Goal: Information Seeking & Learning: Compare options

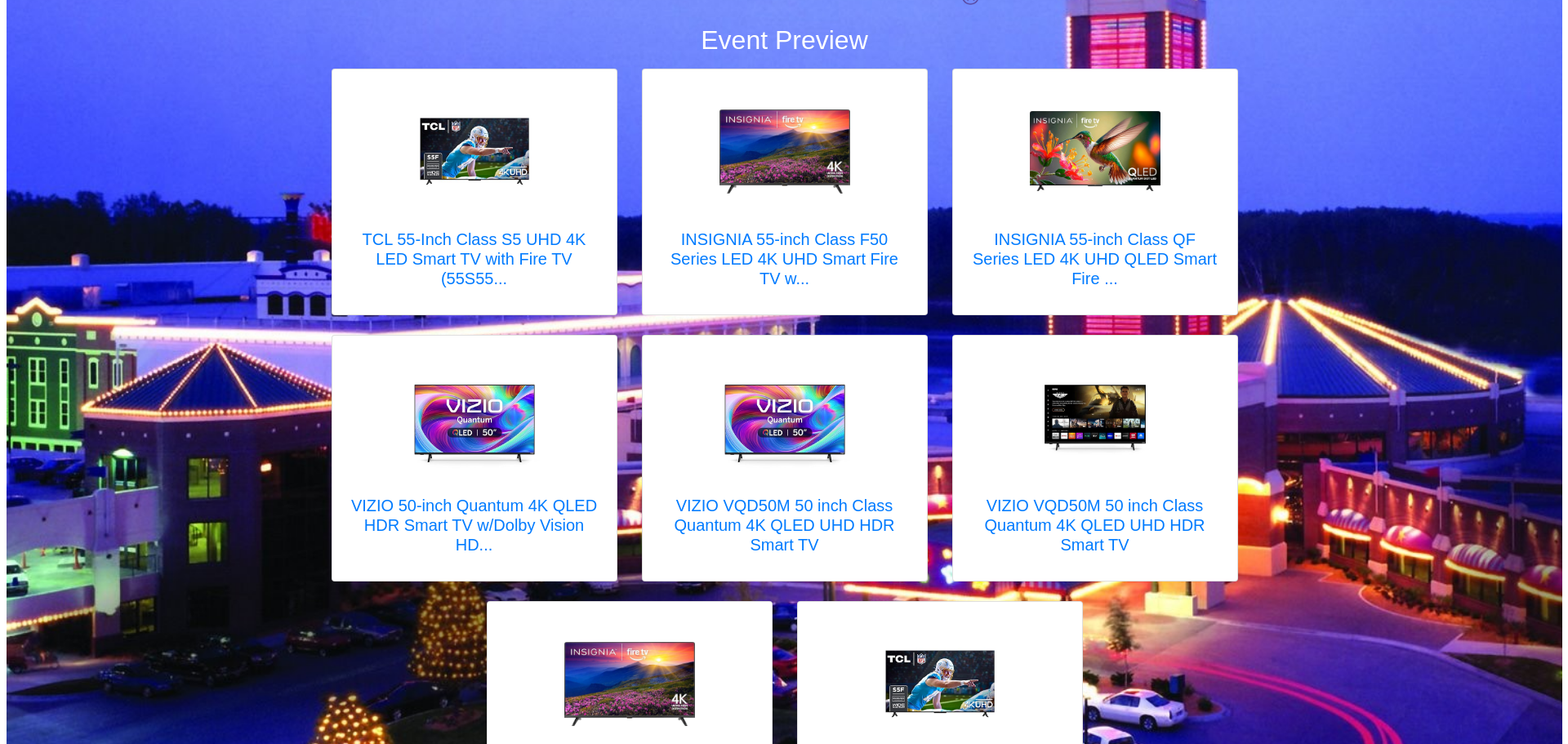
scroll to position [198, 0]
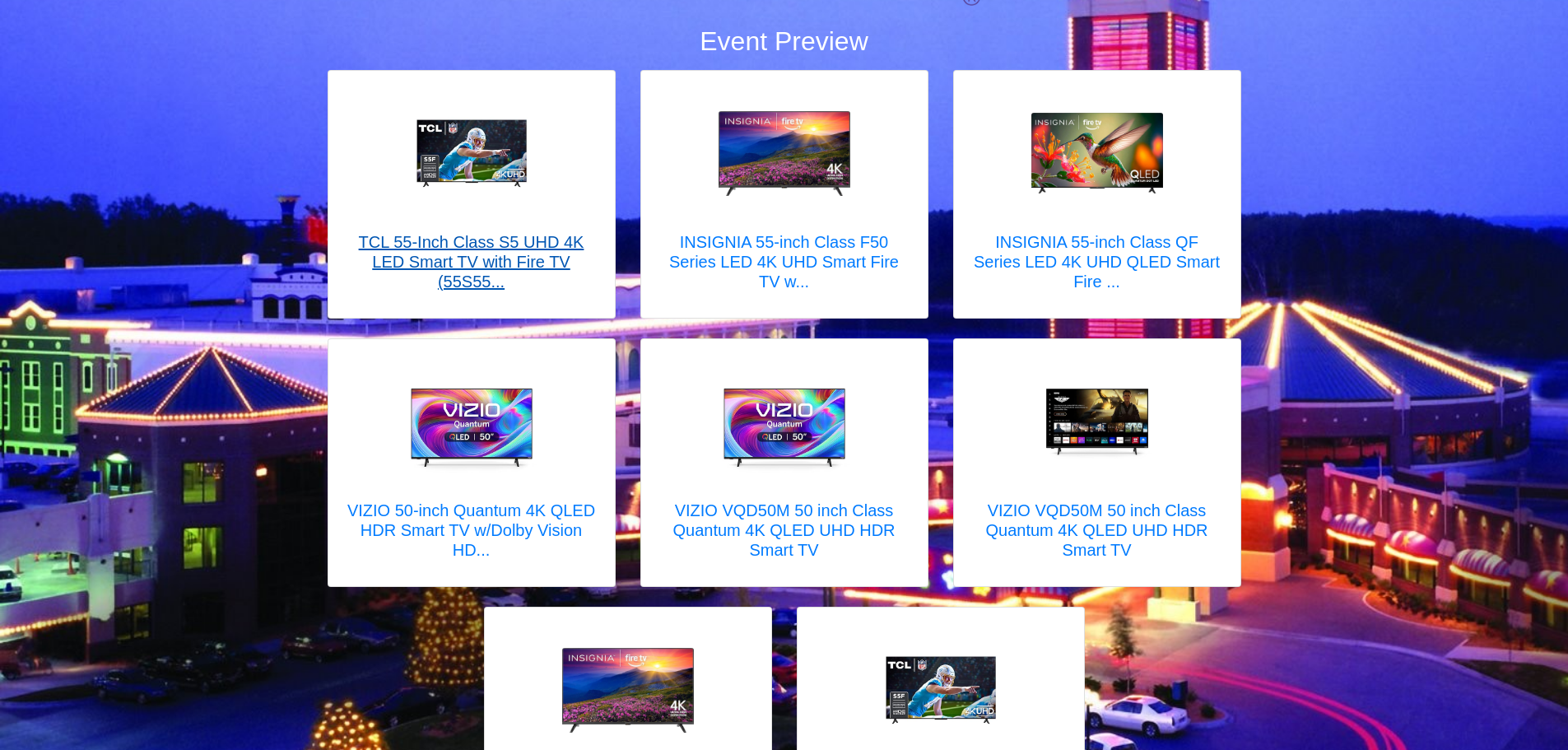
click at [509, 268] on h5 "TCL 55-Inch Class S5 UHD 4K LED Smart TV with Fire TV (55S55..." at bounding box center [472, 261] width 254 height 59
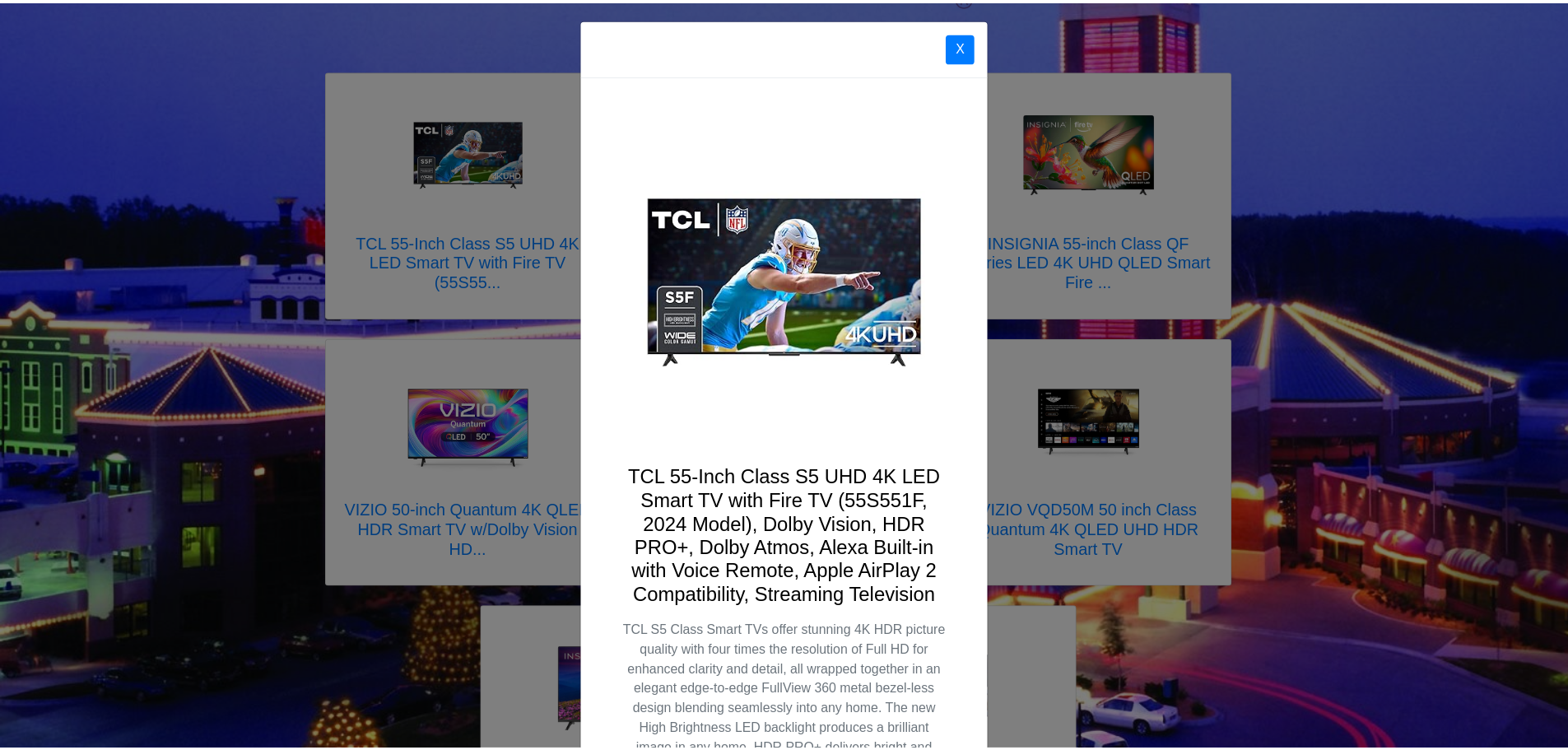
scroll to position [0, 0]
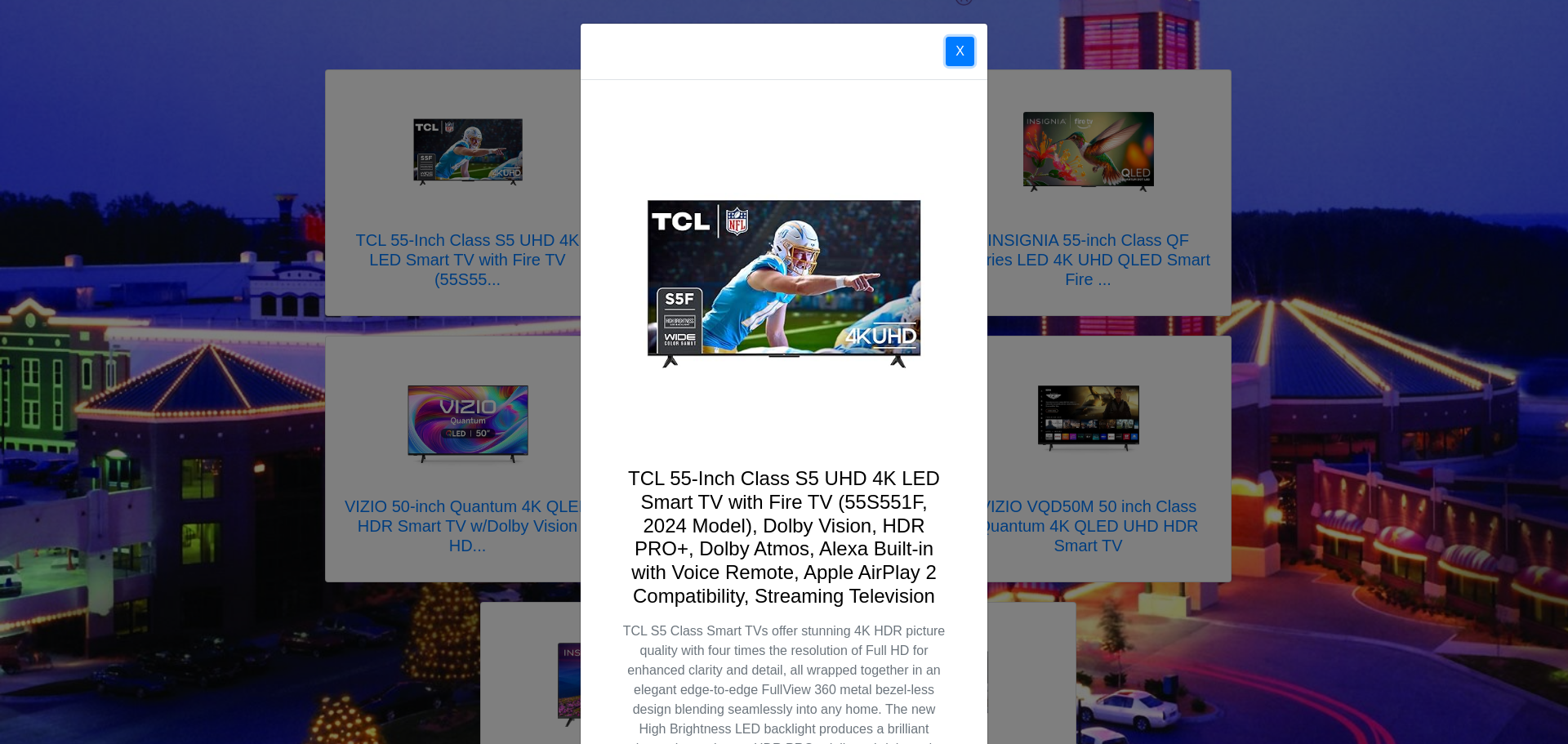
click at [957, 53] on button "X" at bounding box center [960, 51] width 29 height 30
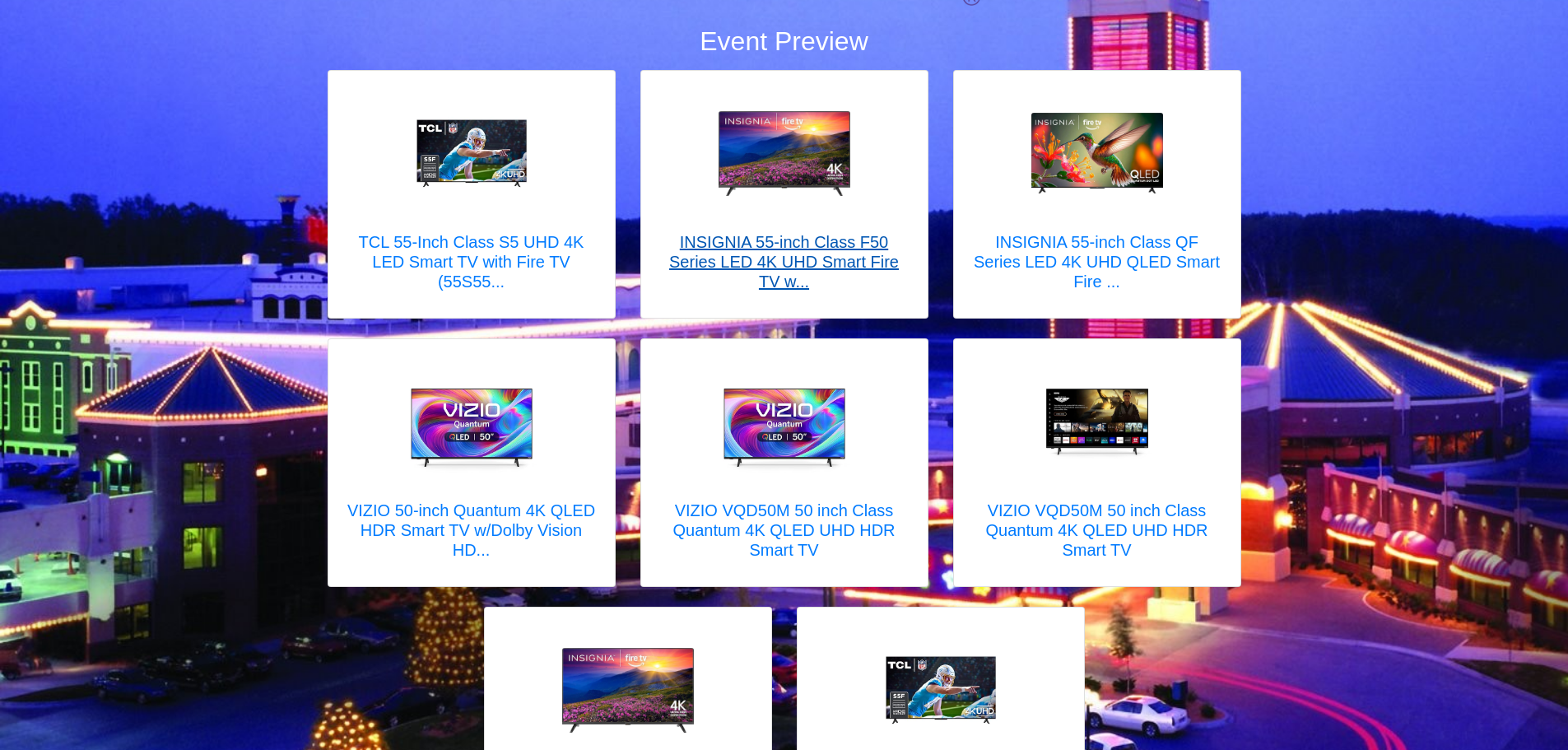
click at [747, 249] on h5 "INSIGNIA 55-inch Class F50 Series LED 4K UHD Smart Fire TV w..." at bounding box center [784, 261] width 254 height 59
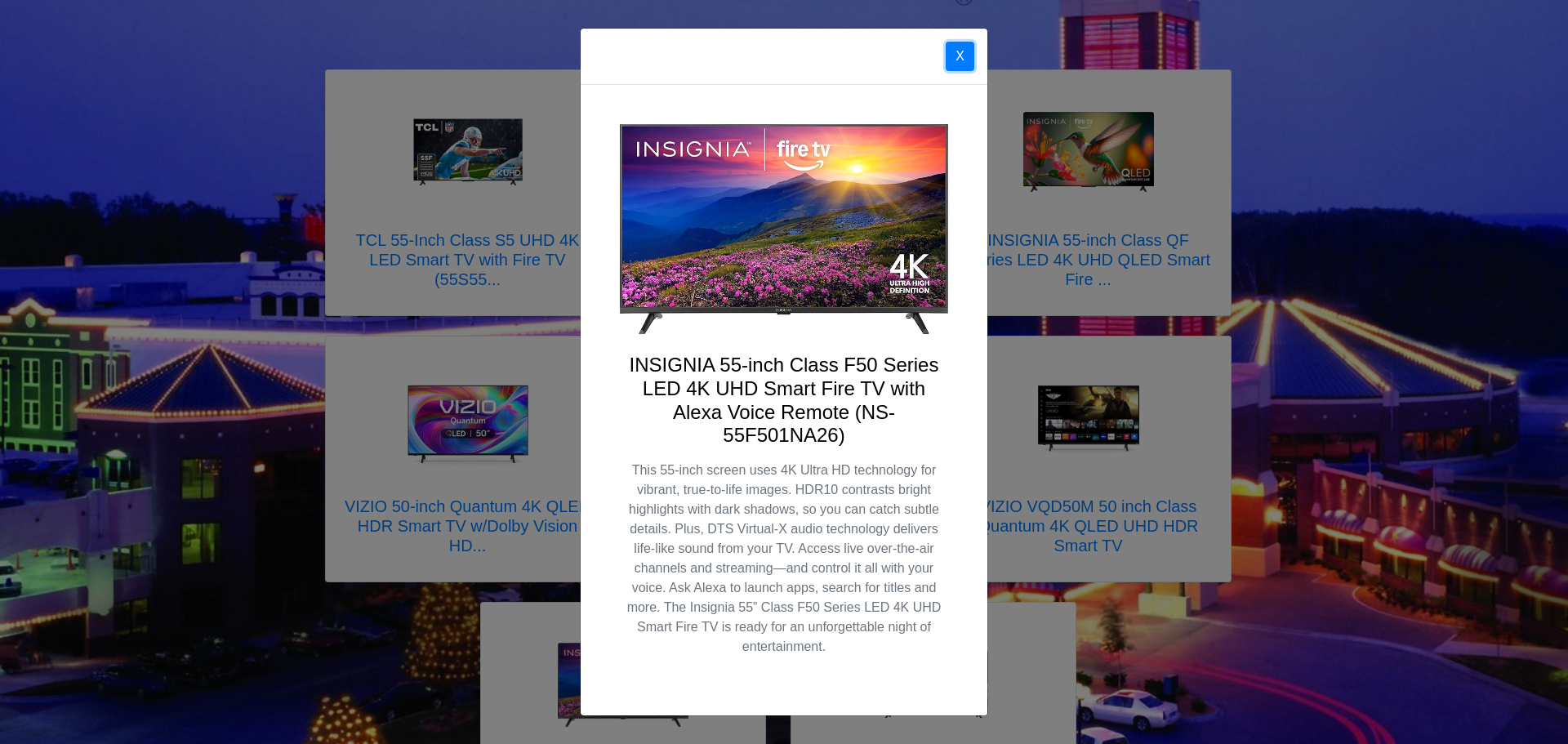
click at [956, 55] on button "X" at bounding box center [960, 56] width 29 height 30
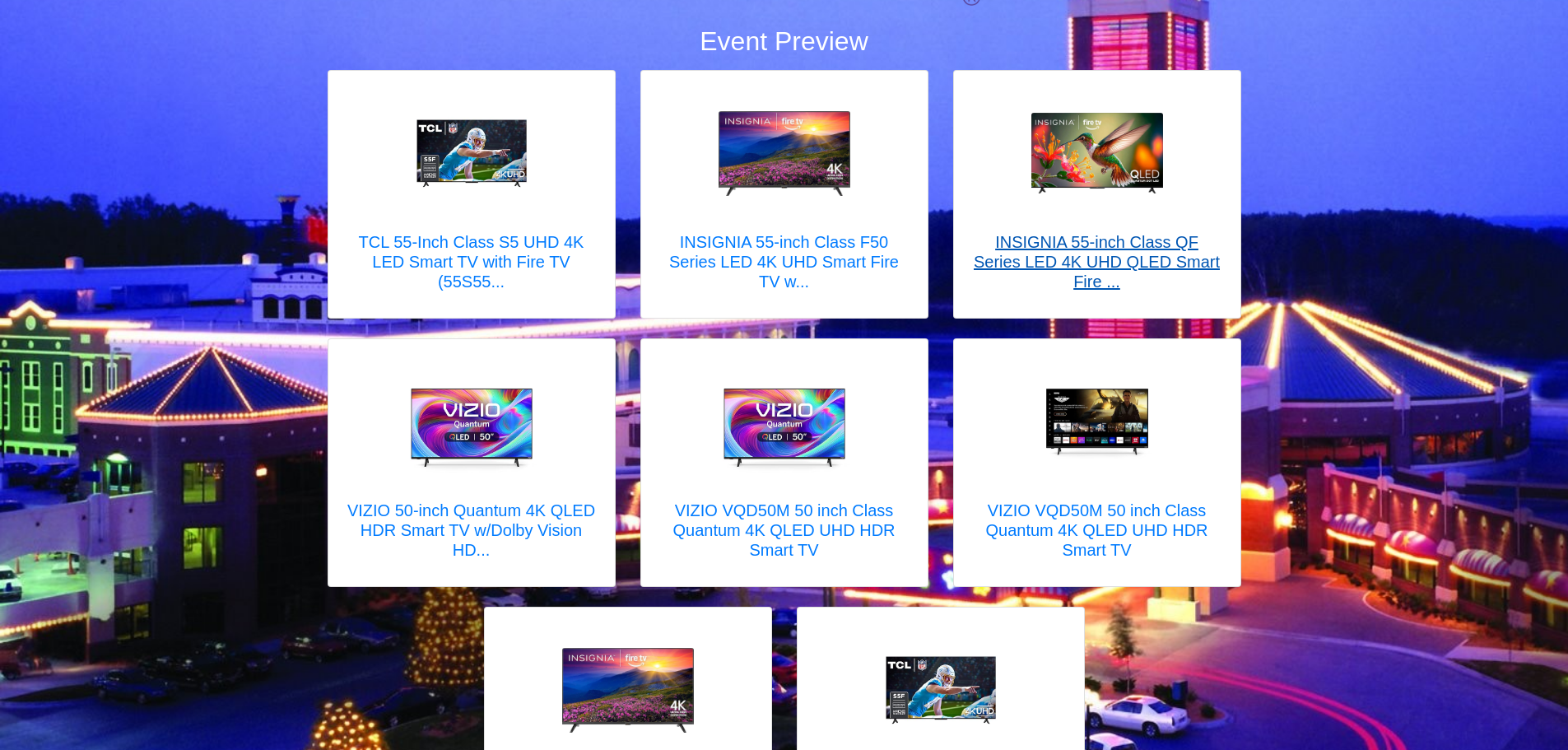
click at [1069, 257] on h5 "INSIGNIA 55-inch Class QF Series LED 4K UHD QLED Smart Fire ..." at bounding box center [1097, 261] width 254 height 59
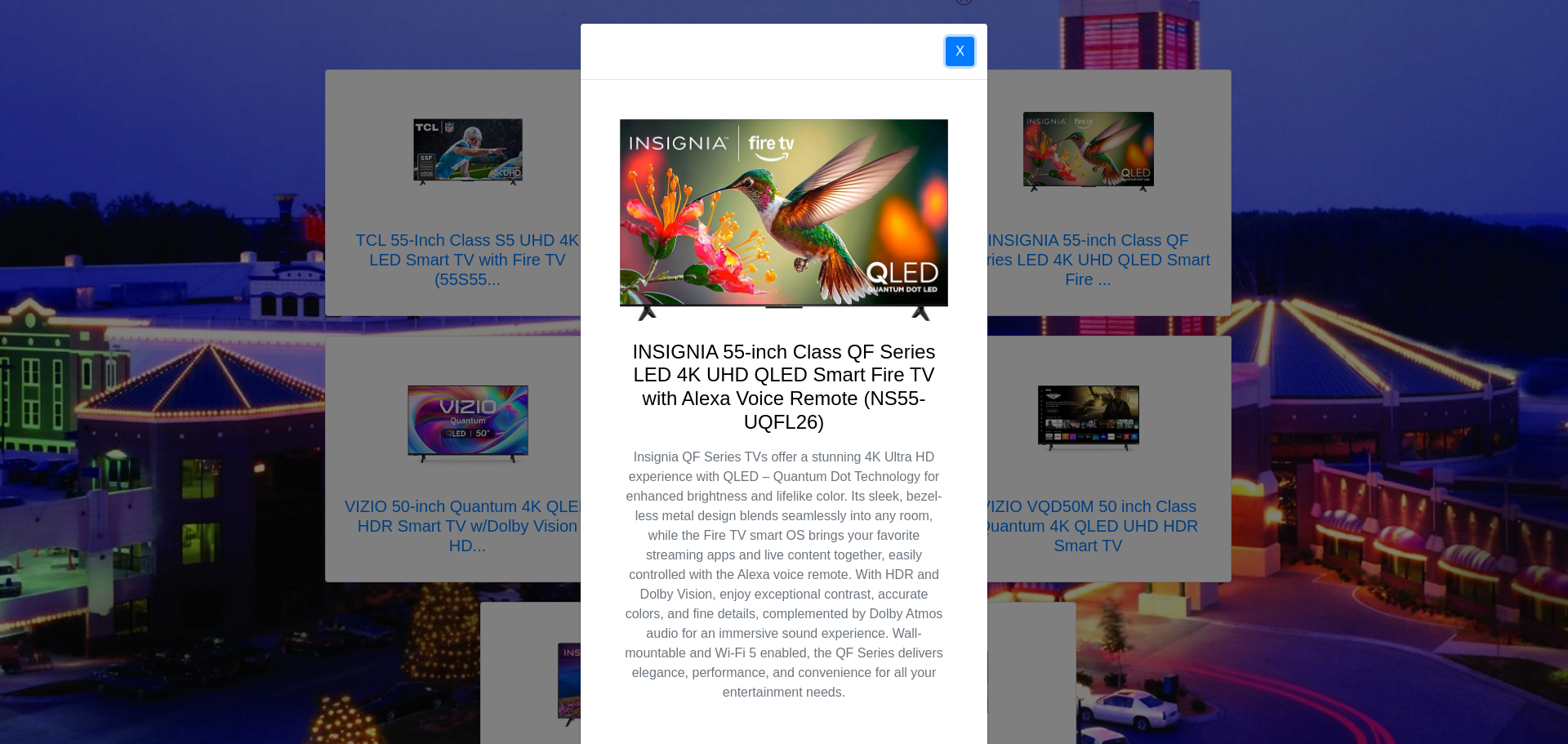
click at [946, 49] on button "X" at bounding box center [960, 51] width 29 height 30
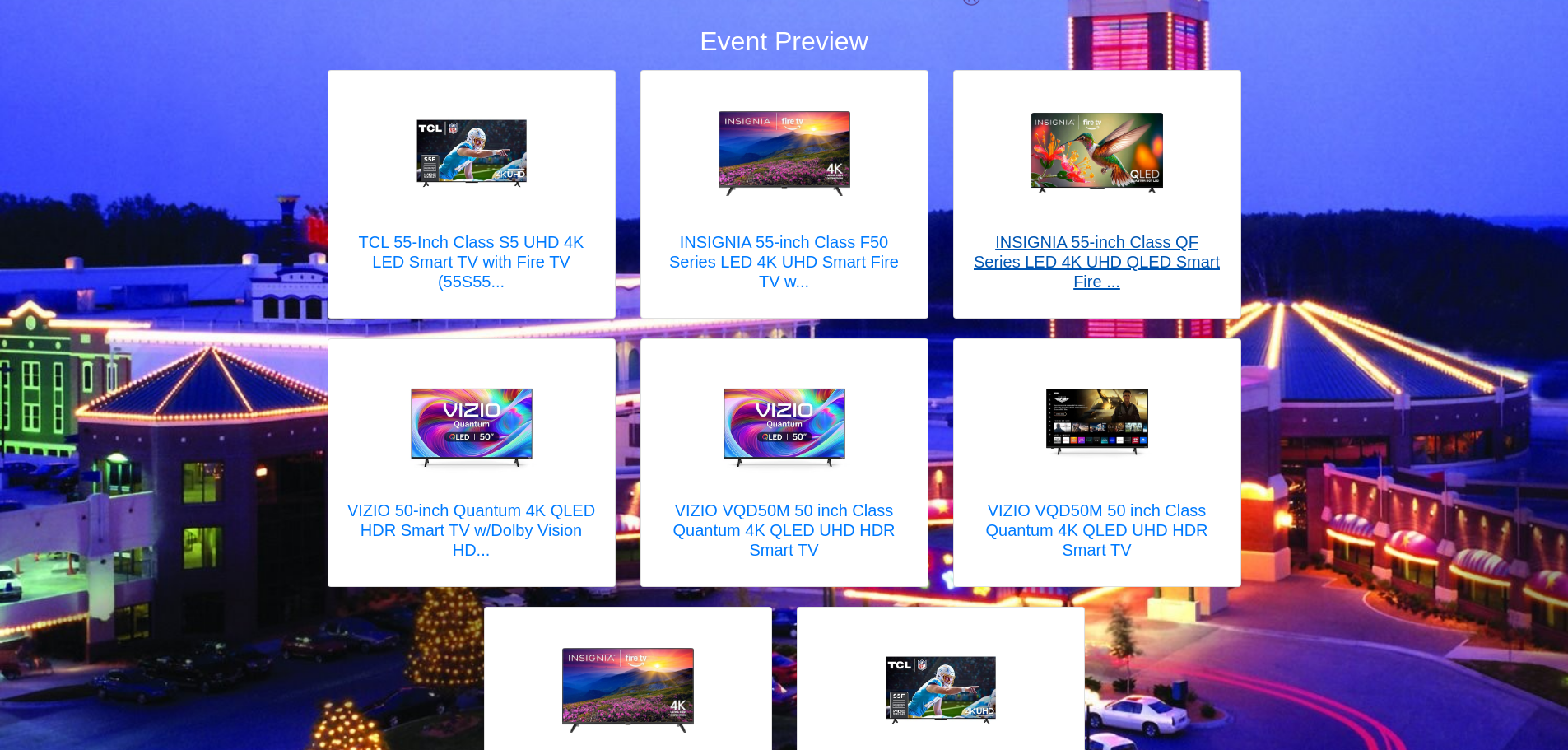
click at [1095, 259] on h5 "INSIGNIA 55-inch Class QF Series LED 4K UHD QLED Smart Fire ..." at bounding box center [1097, 261] width 254 height 59
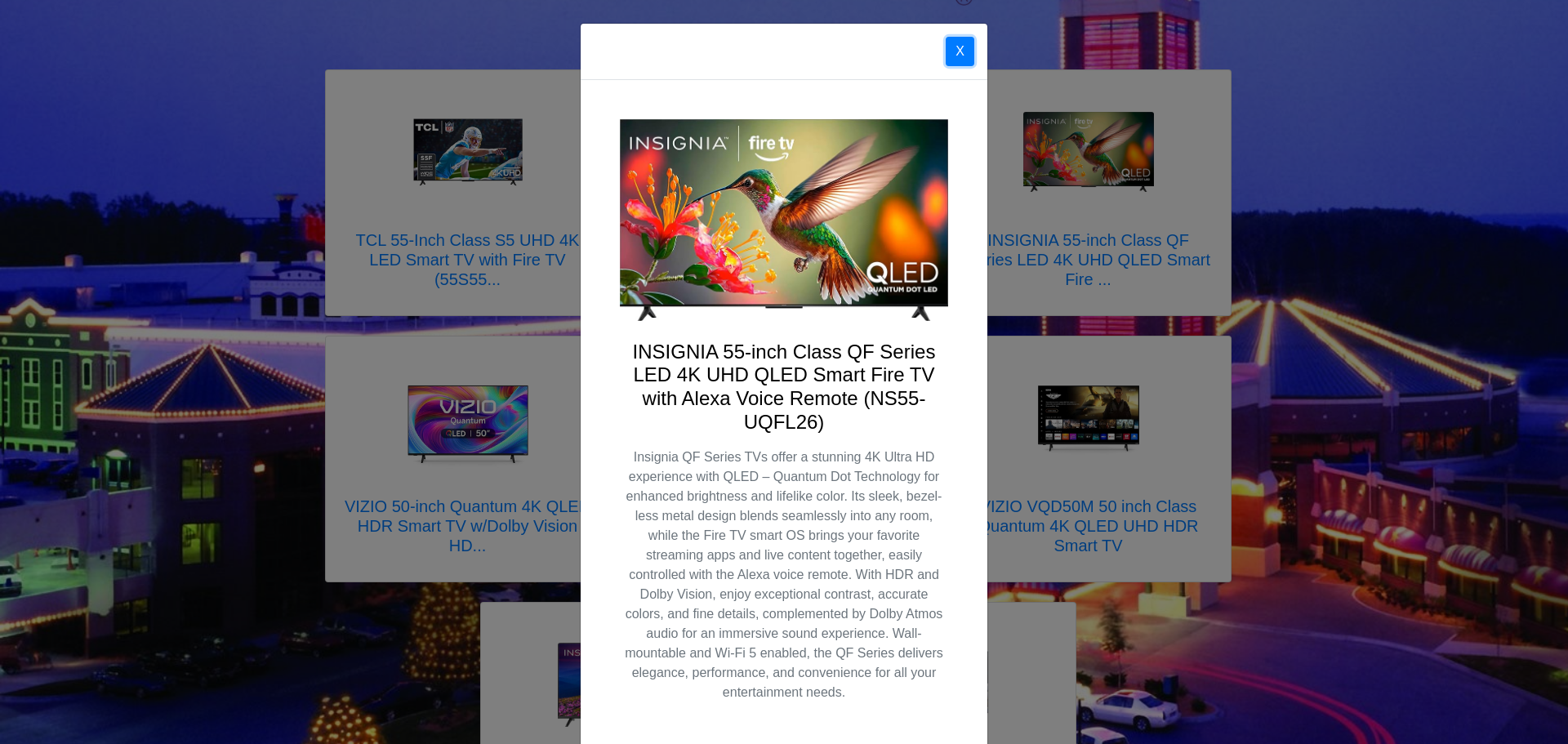
click at [960, 54] on button "X" at bounding box center [960, 51] width 29 height 30
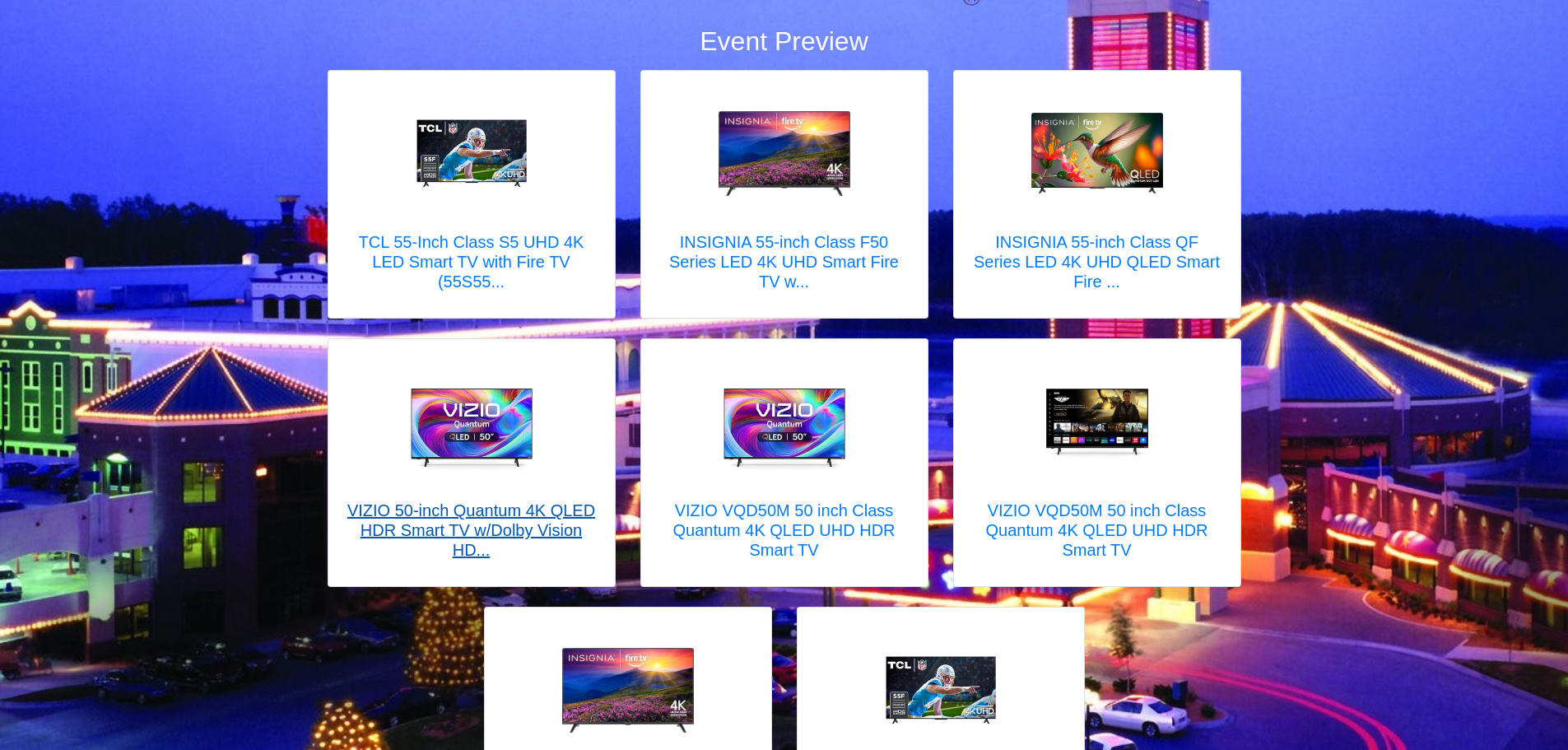
click at [534, 528] on h5 "VIZIO 50-inch Quantum 4K QLED HDR Smart TV w/Dolby Vision HD..." at bounding box center [472, 530] width 254 height 59
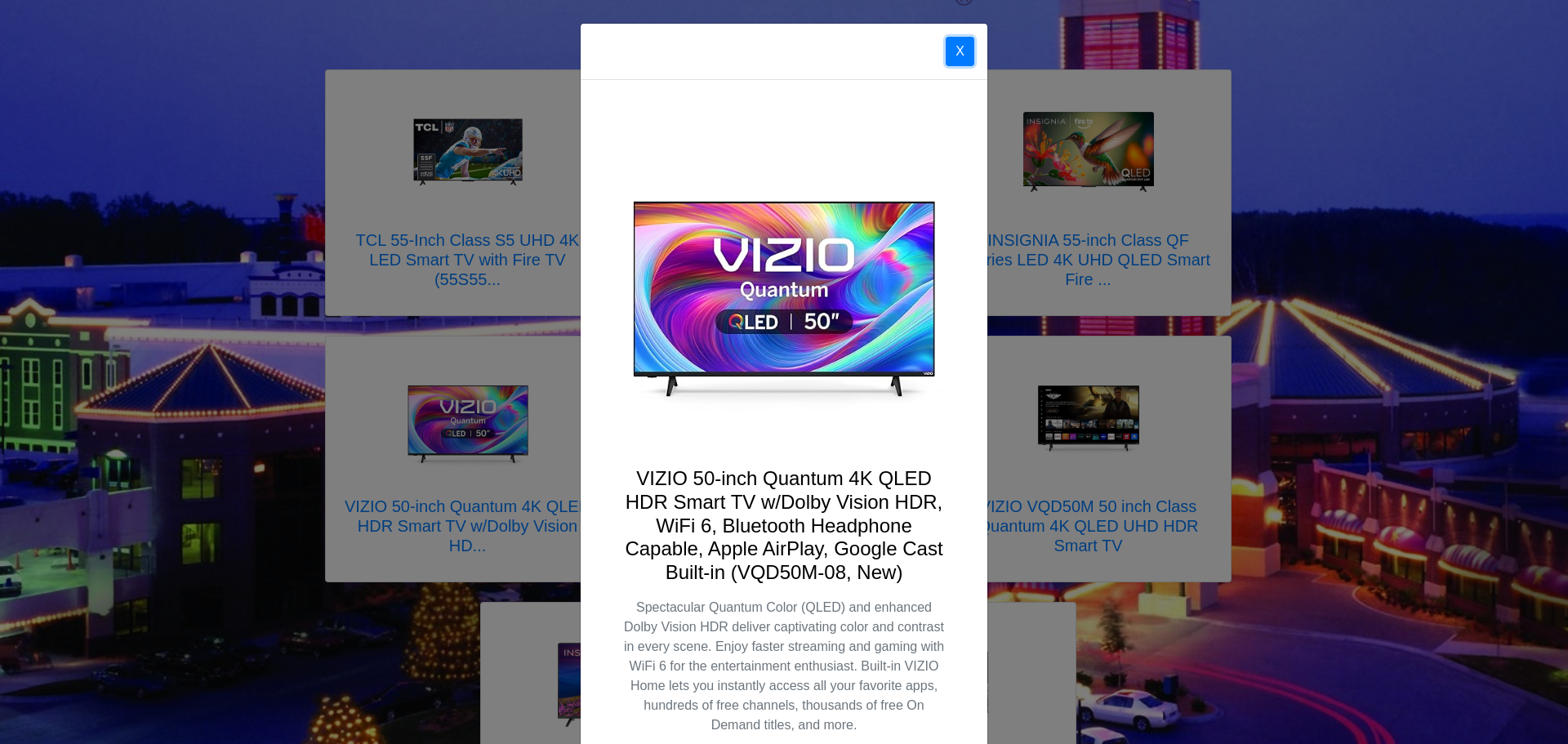
click at [958, 54] on button "X" at bounding box center [960, 51] width 29 height 30
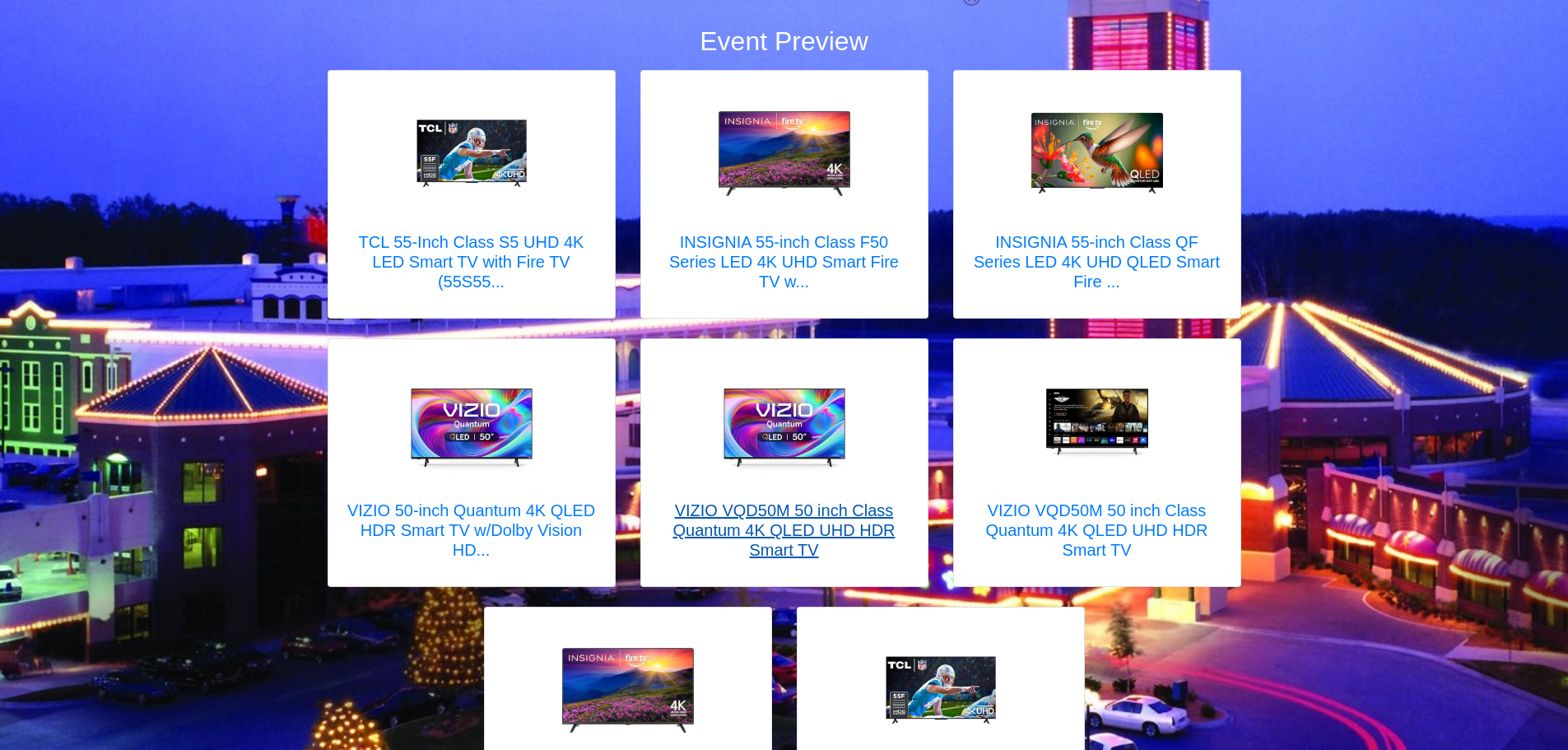
click at [782, 541] on h5 "VIZIO VQD50M 50 inch Class Quantum 4K QLED UHD HDR Smart TV" at bounding box center [784, 530] width 254 height 59
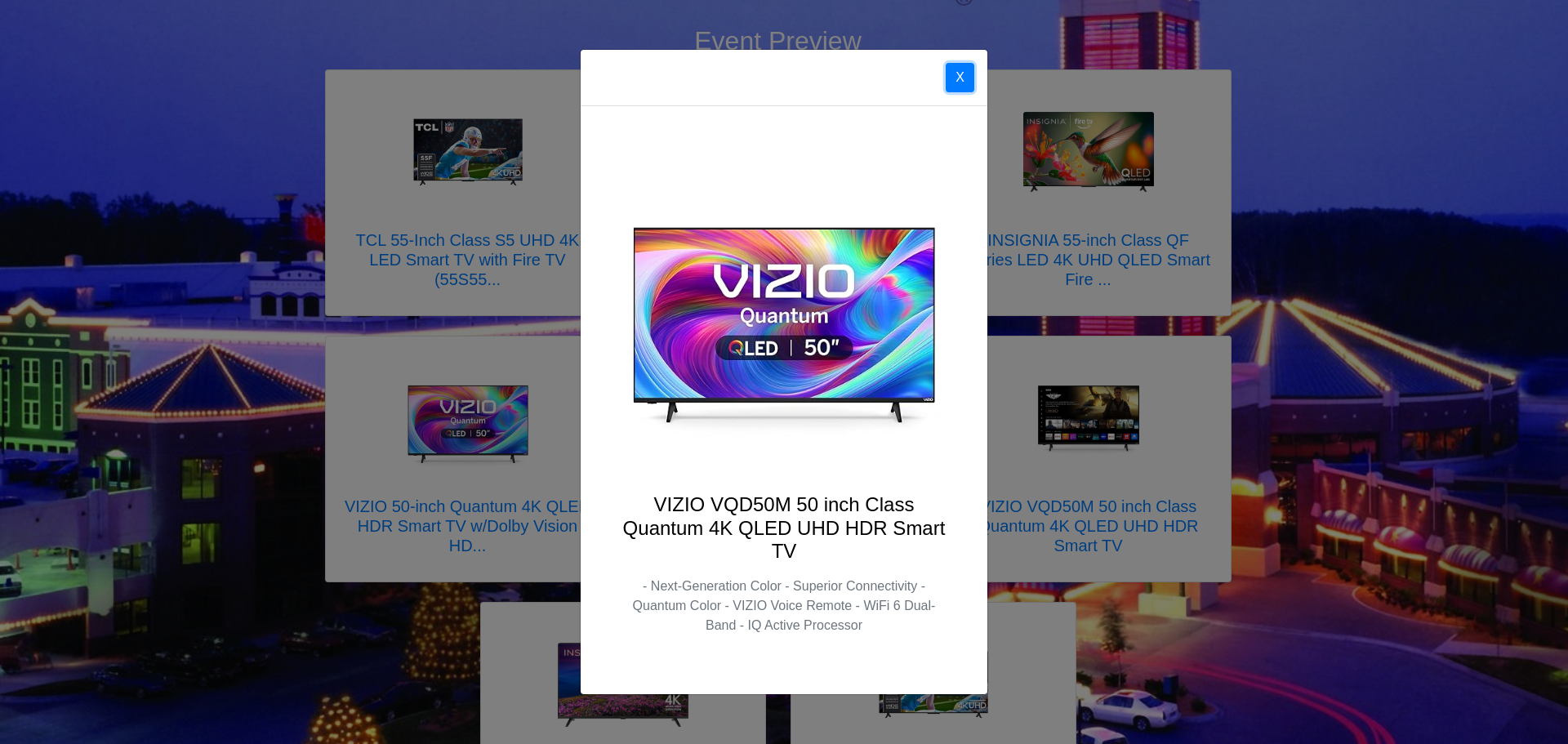
click at [968, 77] on button "X" at bounding box center [960, 78] width 29 height 30
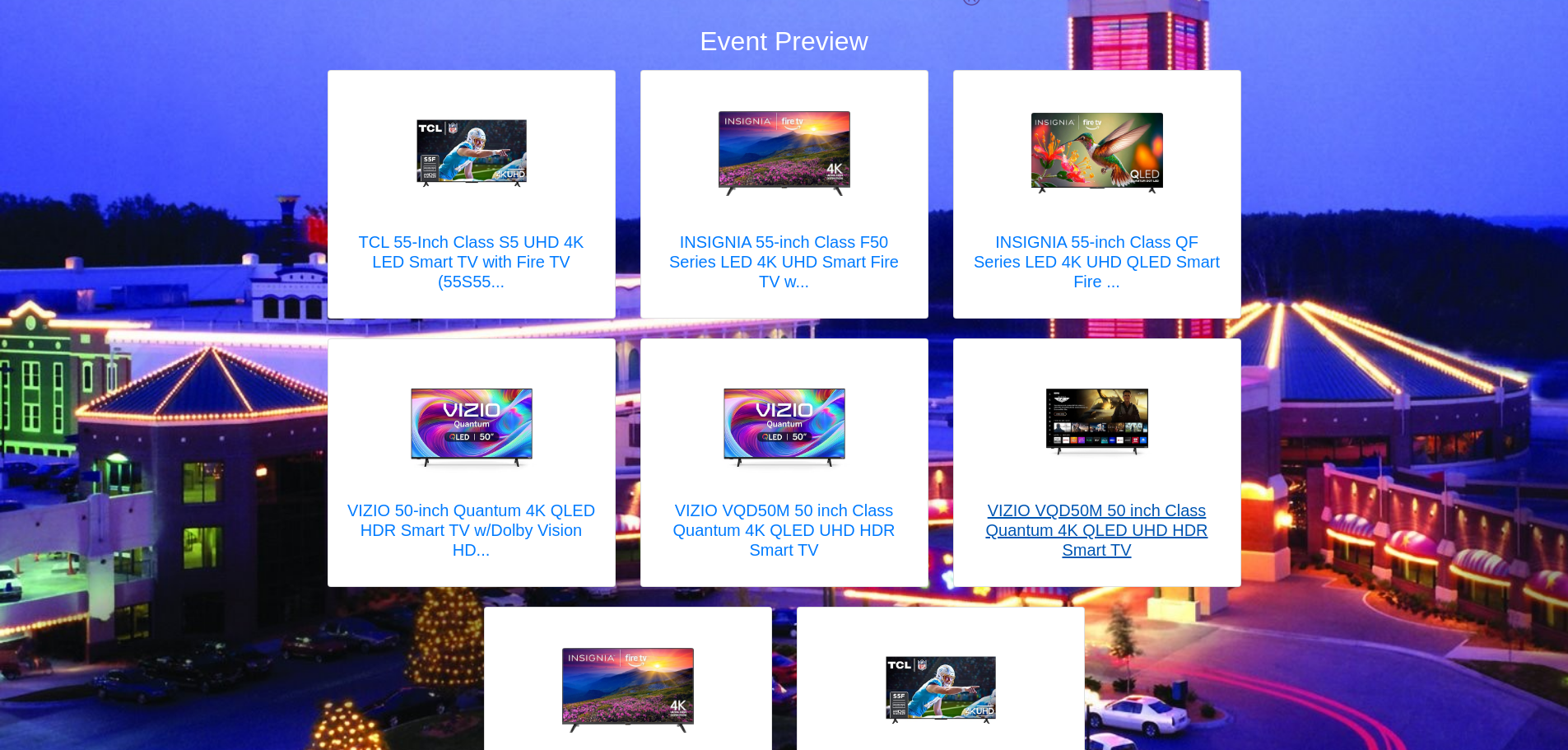
click at [1065, 559] on h5 "VIZIO VQD50M 50 inch Class Quantum 4K QLED UHD HDR Smart TV" at bounding box center [1097, 530] width 254 height 59
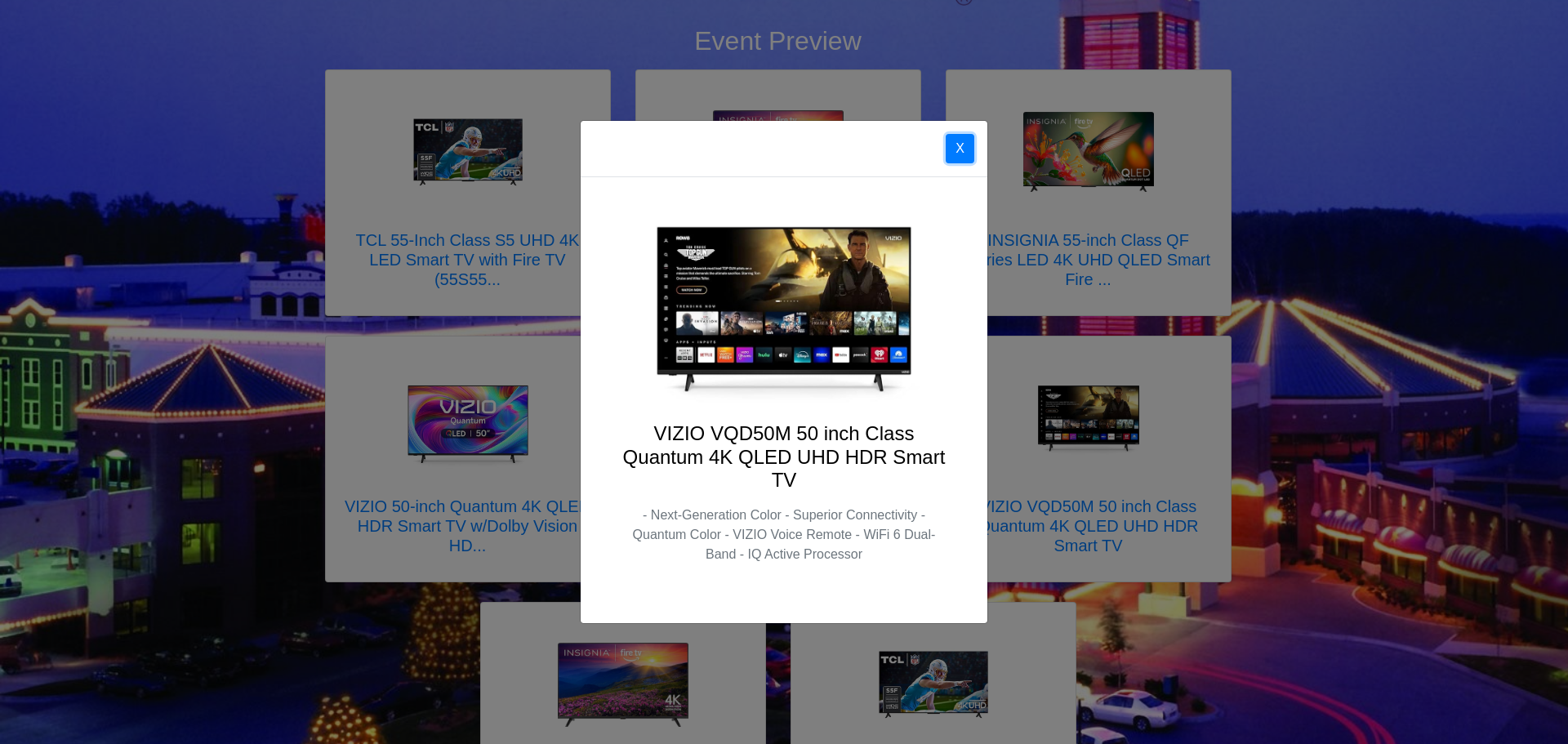
click at [970, 153] on button "X" at bounding box center [960, 149] width 29 height 30
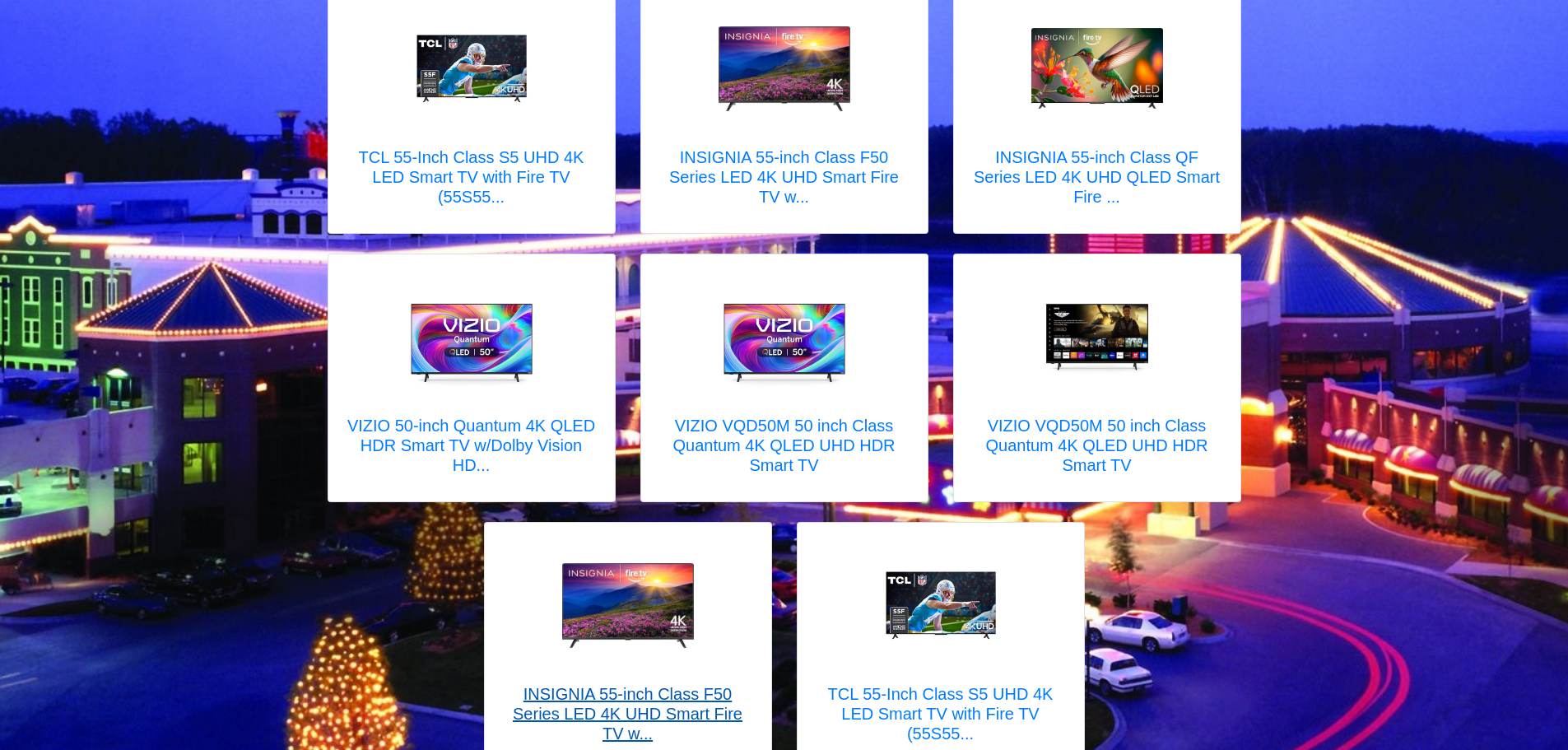
scroll to position [365, 0]
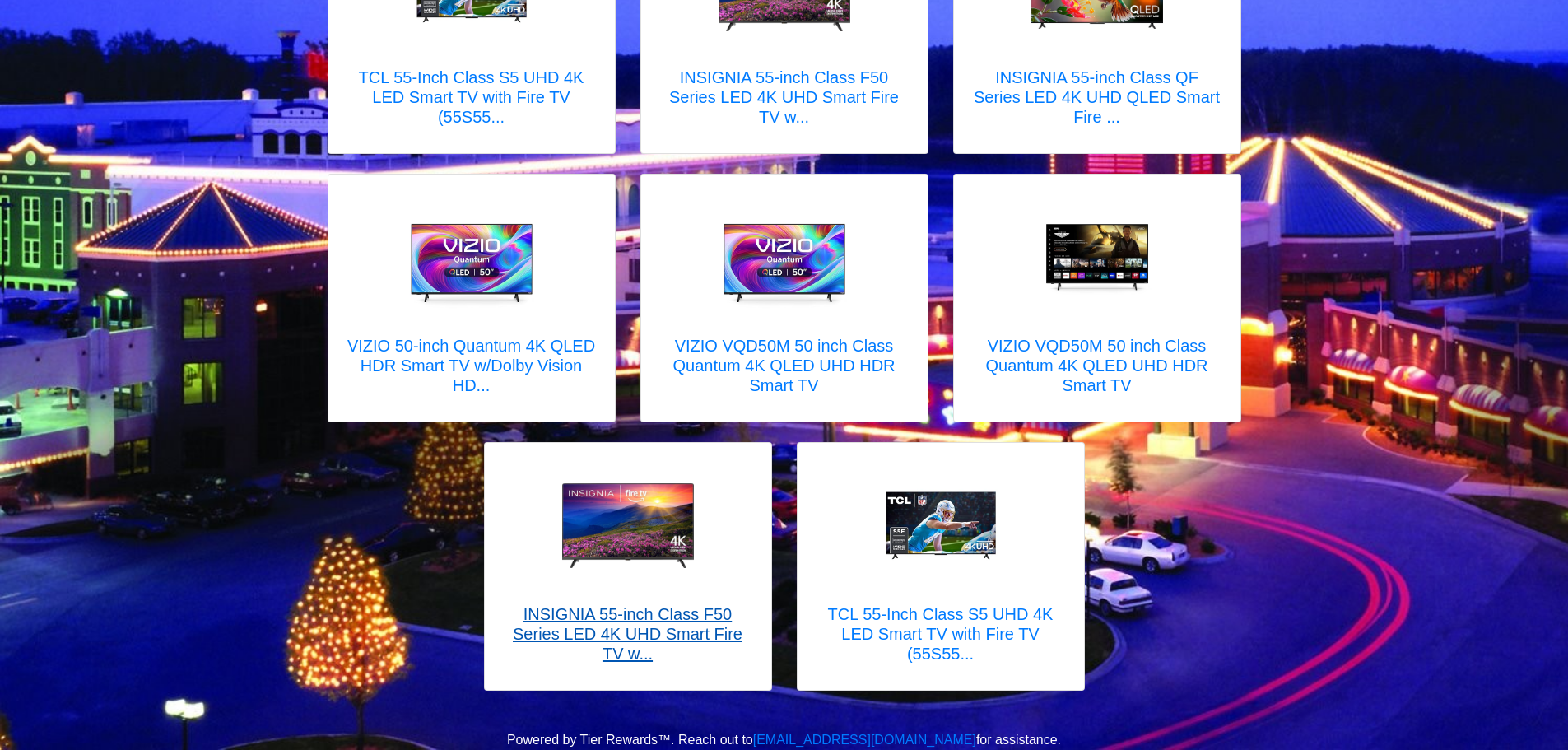
click at [666, 625] on h5 "INSIGNIA 55-inch Class F50 Series LED 4K UHD Smart Fire TV w..." at bounding box center [628, 634] width 254 height 59
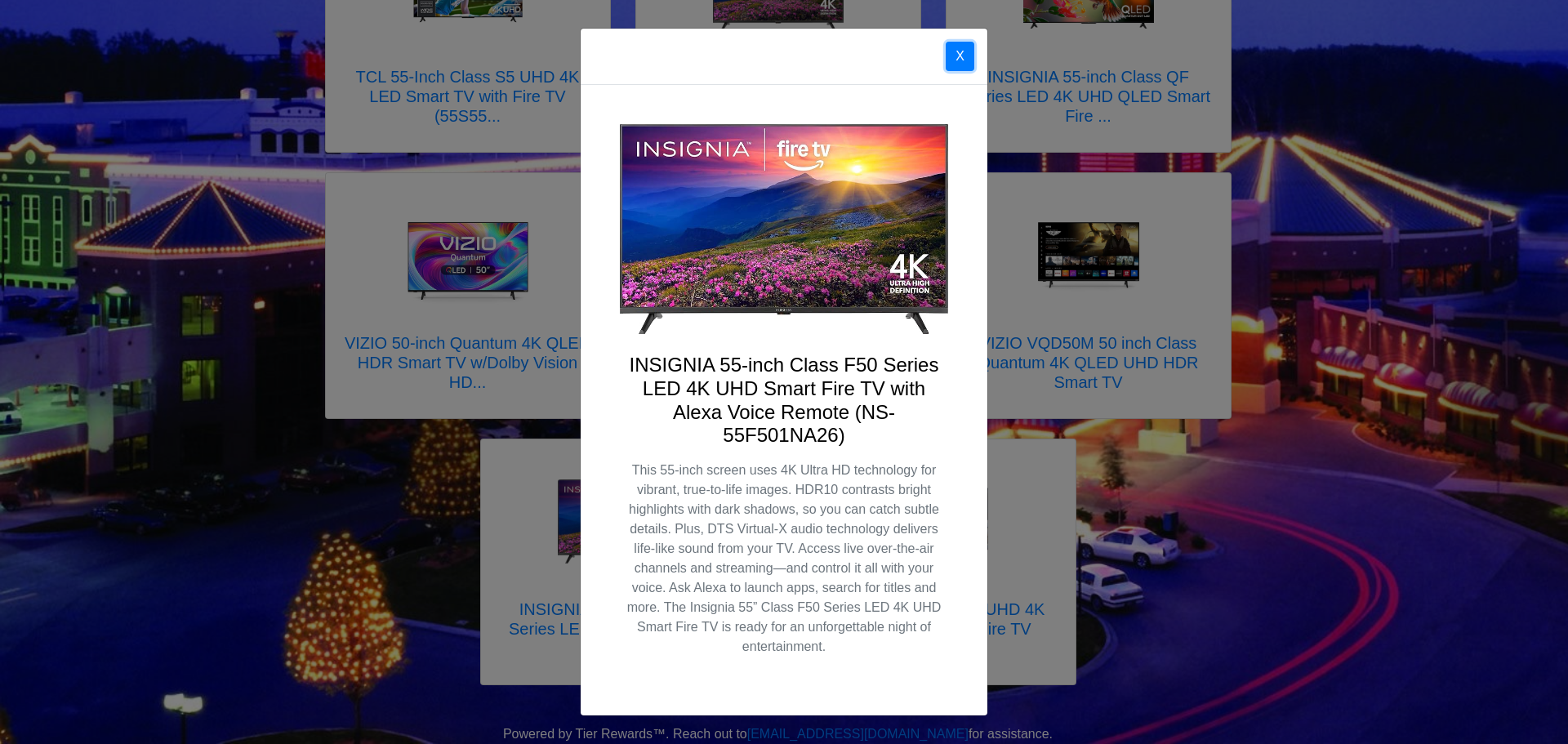
click at [966, 62] on button "X" at bounding box center [960, 56] width 29 height 30
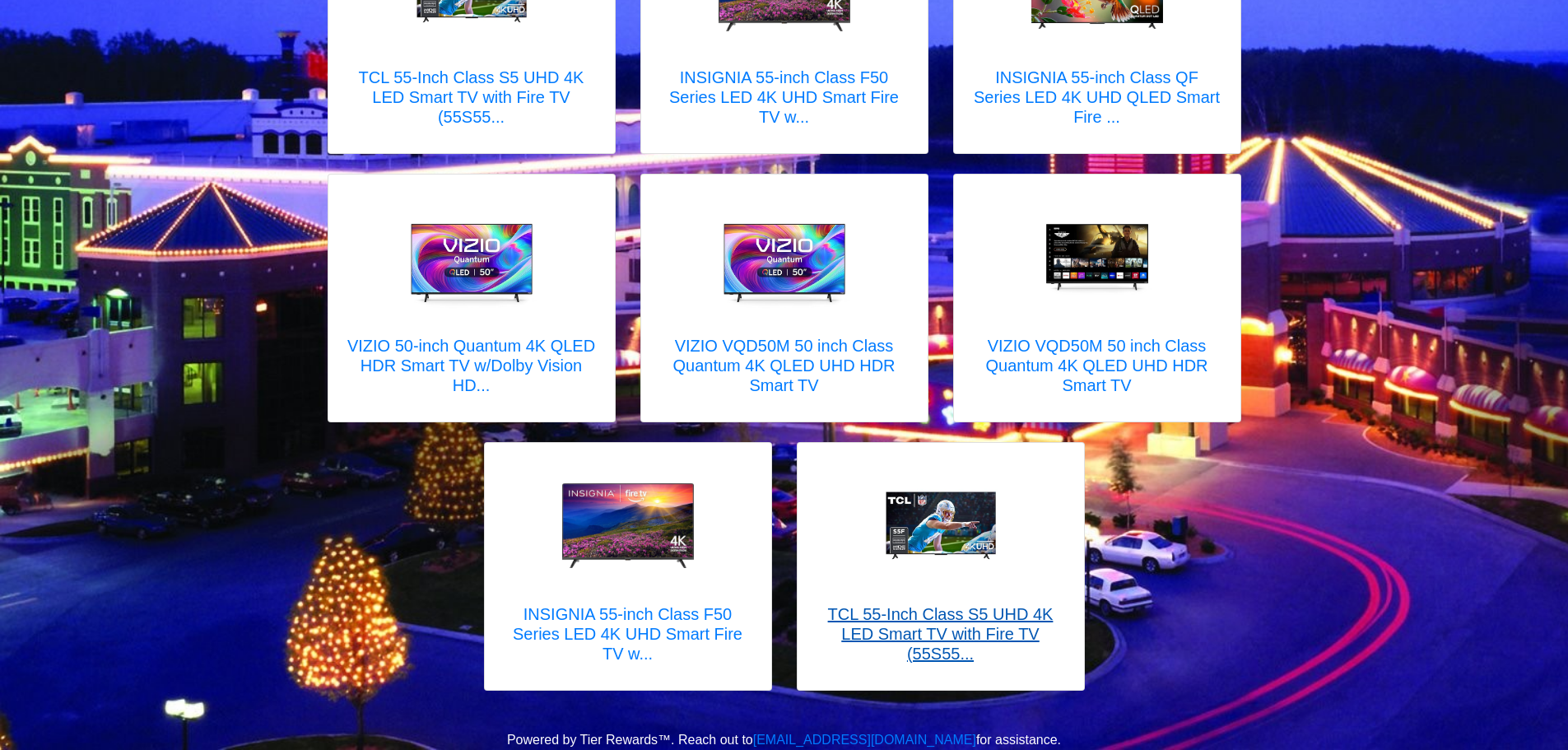
click at [948, 634] on h5 "TCL 55-Inch Class S5 UHD 4K LED Smart TV with Fire TV (55S55..." at bounding box center [941, 634] width 254 height 59
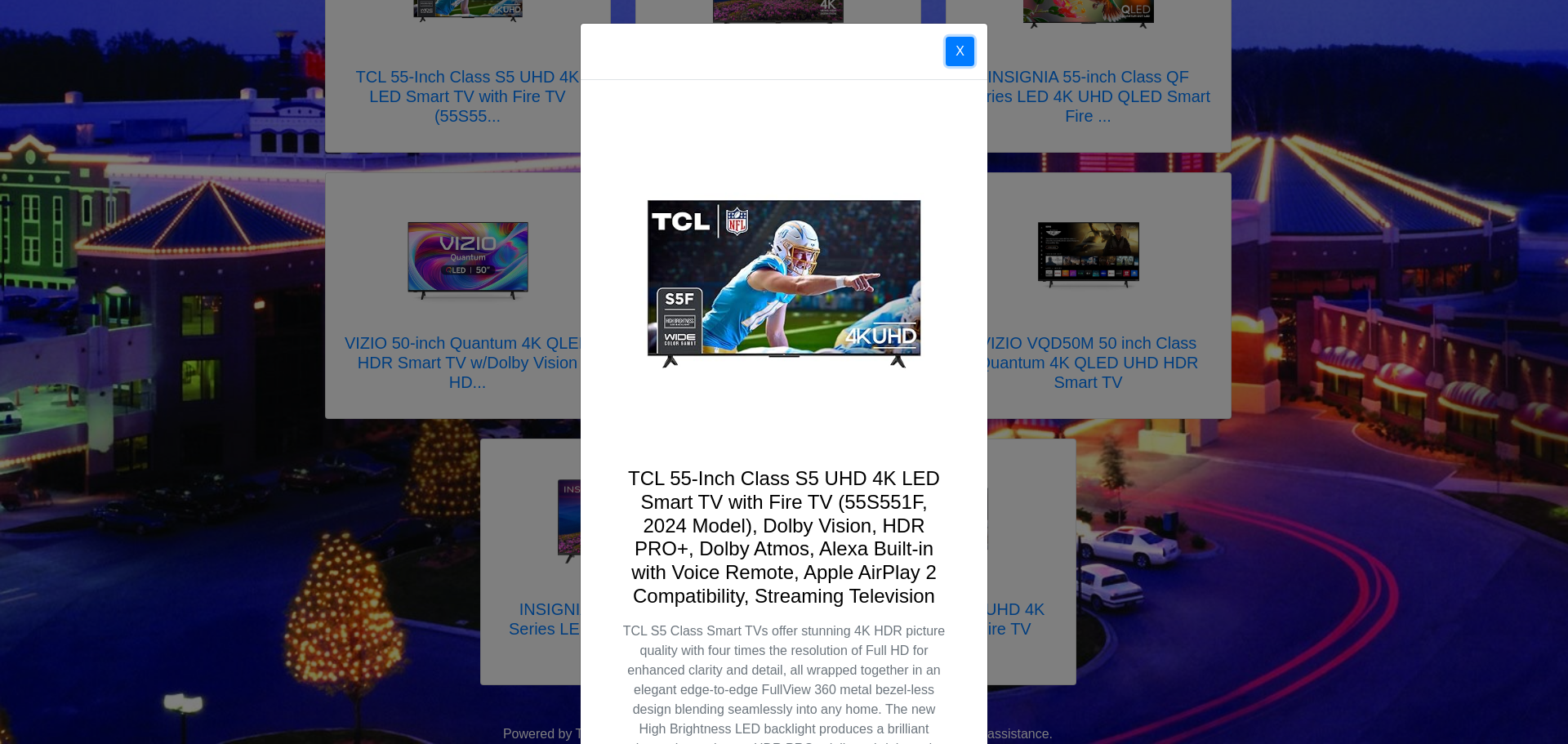
click at [958, 54] on button "X" at bounding box center [960, 51] width 29 height 30
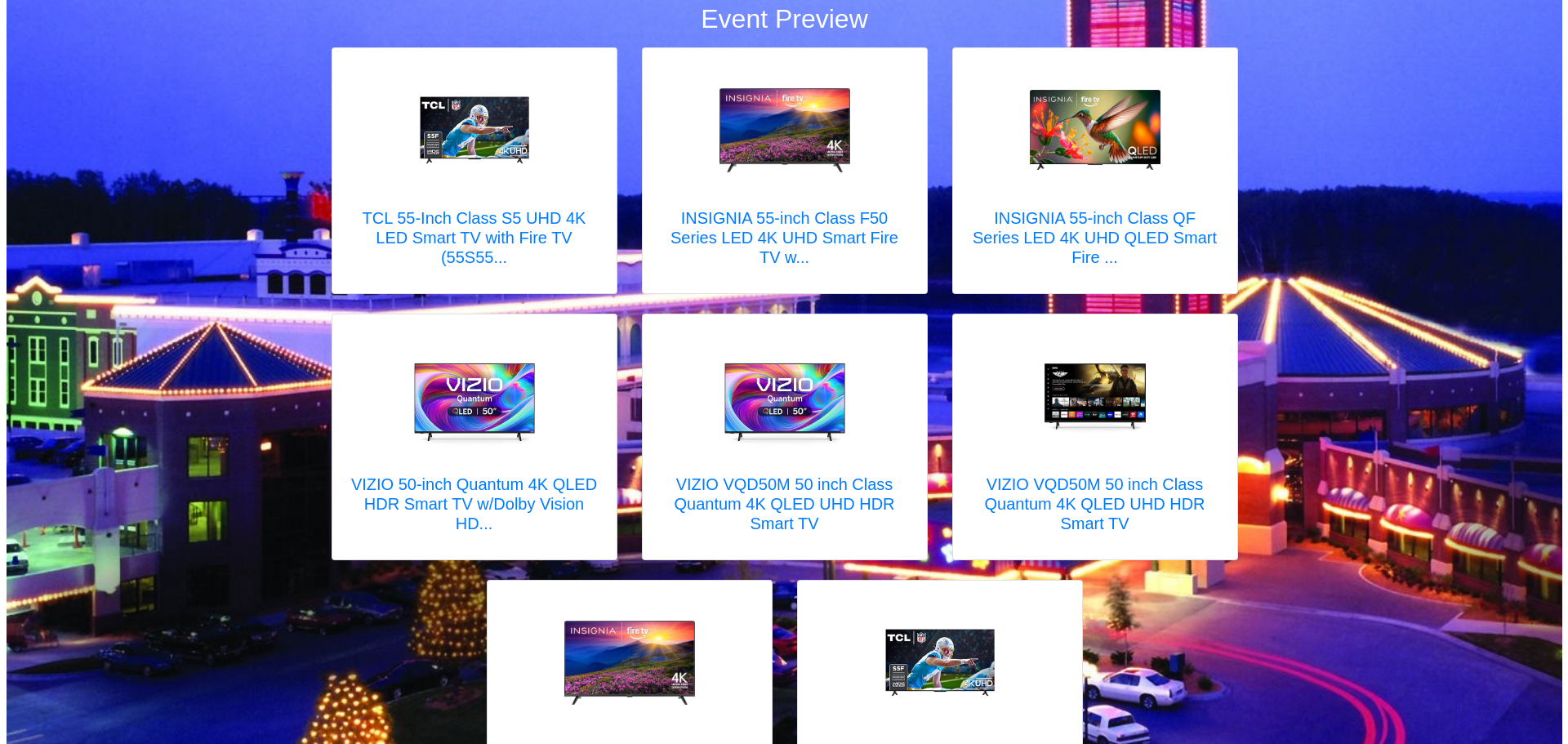
scroll to position [245, 0]
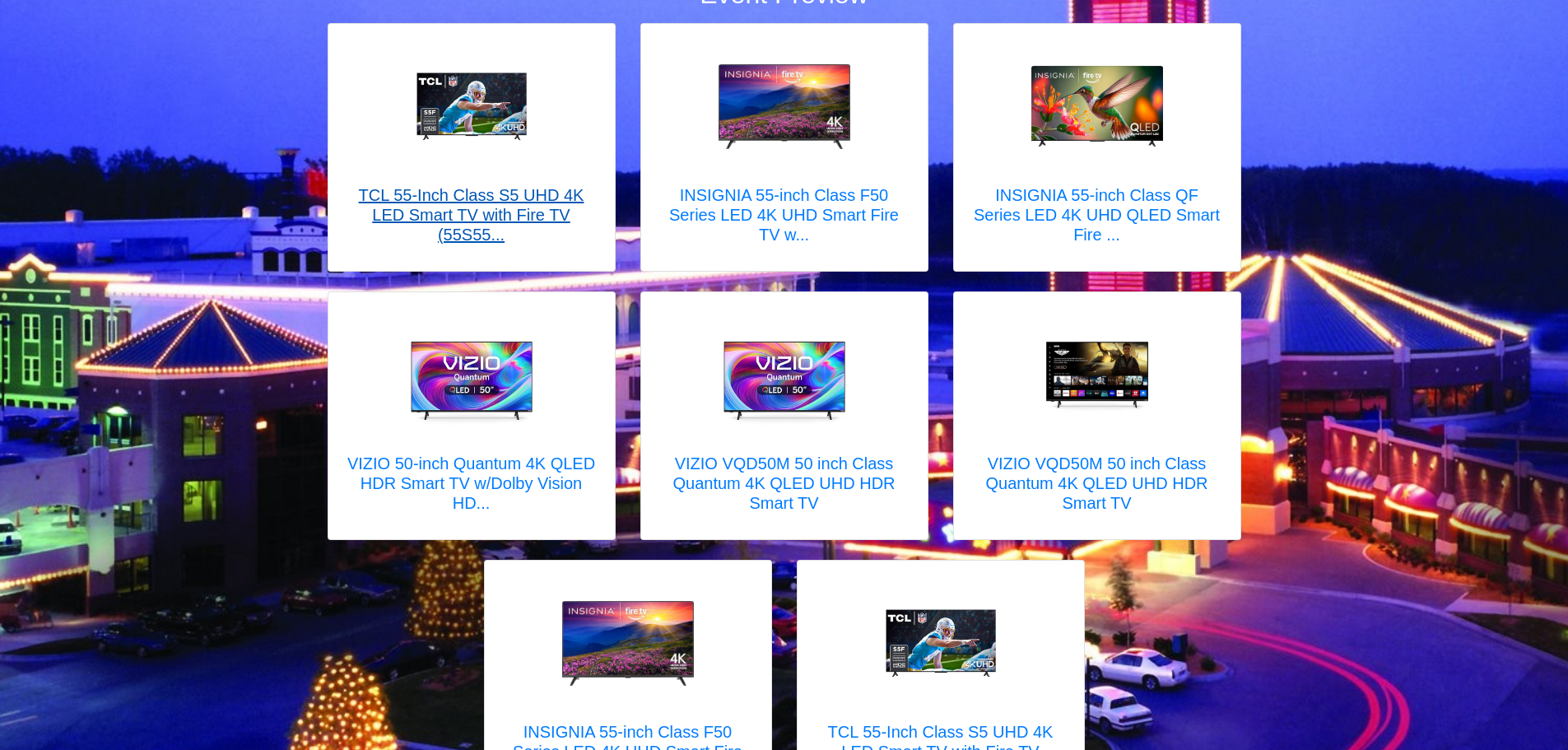
click at [504, 204] on h5 "TCL 55-Inch Class S5 UHD 4K LED Smart TV with Fire TV (55S55..." at bounding box center [472, 215] width 254 height 59
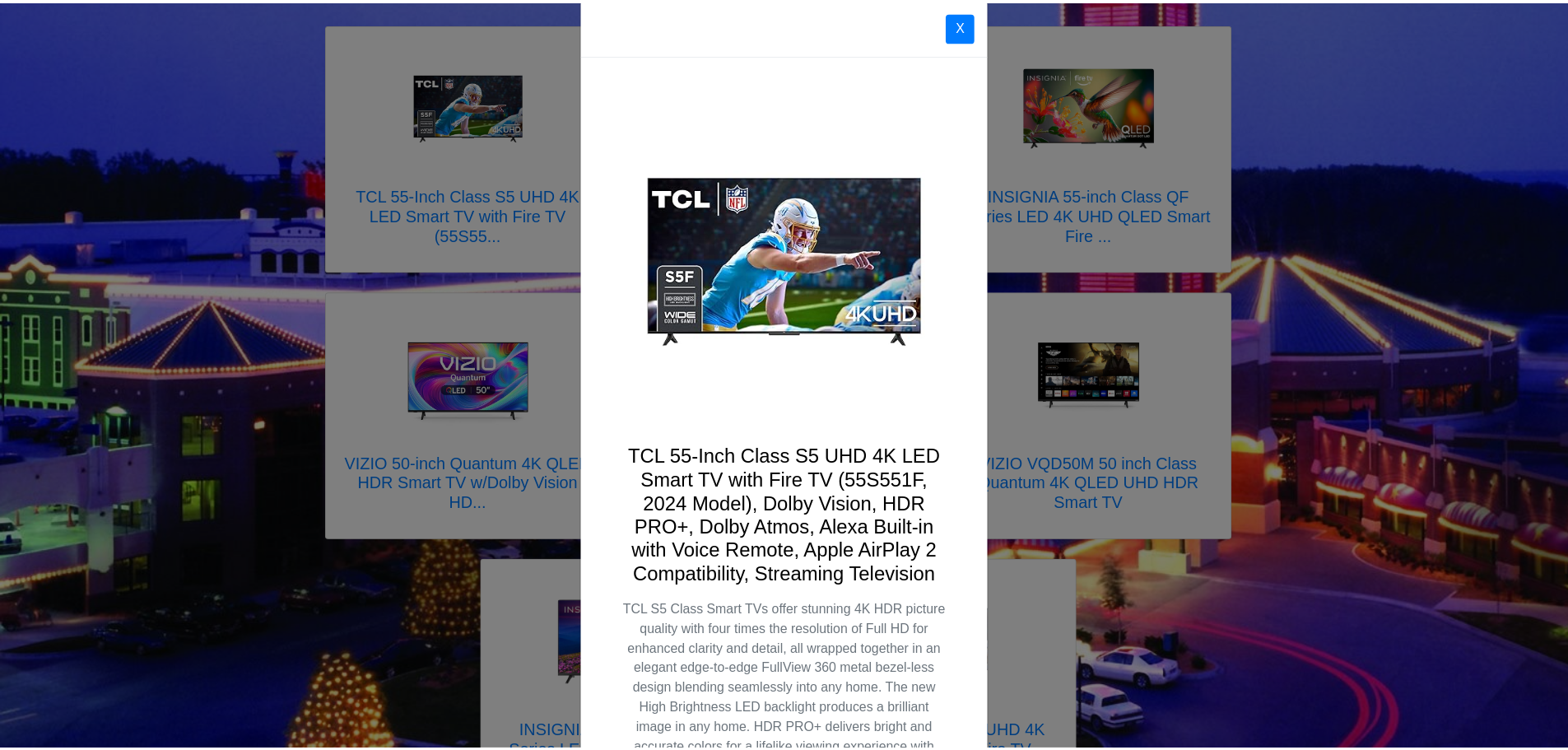
scroll to position [0, 0]
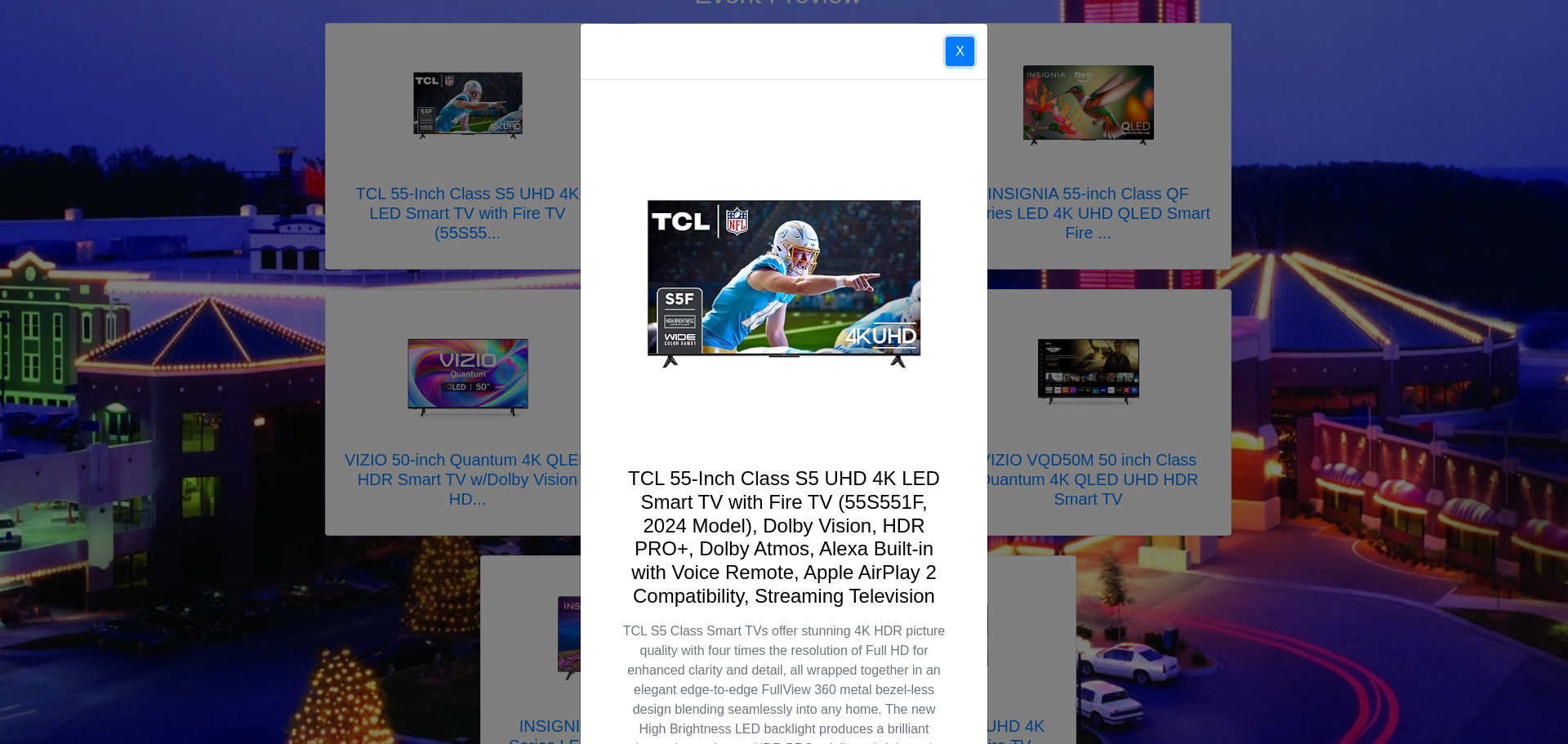
click at [958, 52] on button "X" at bounding box center [960, 51] width 29 height 30
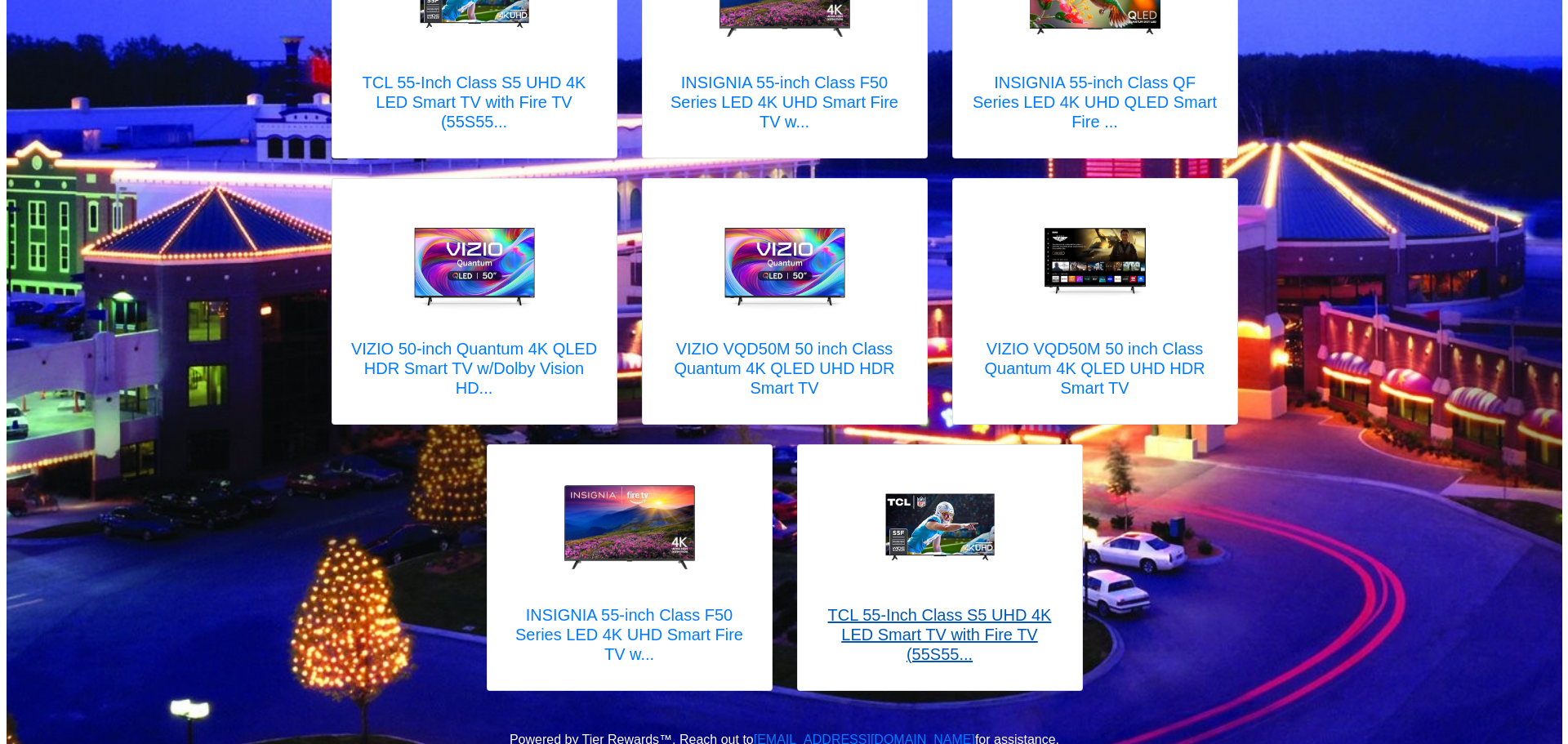
scroll to position [362, 0]
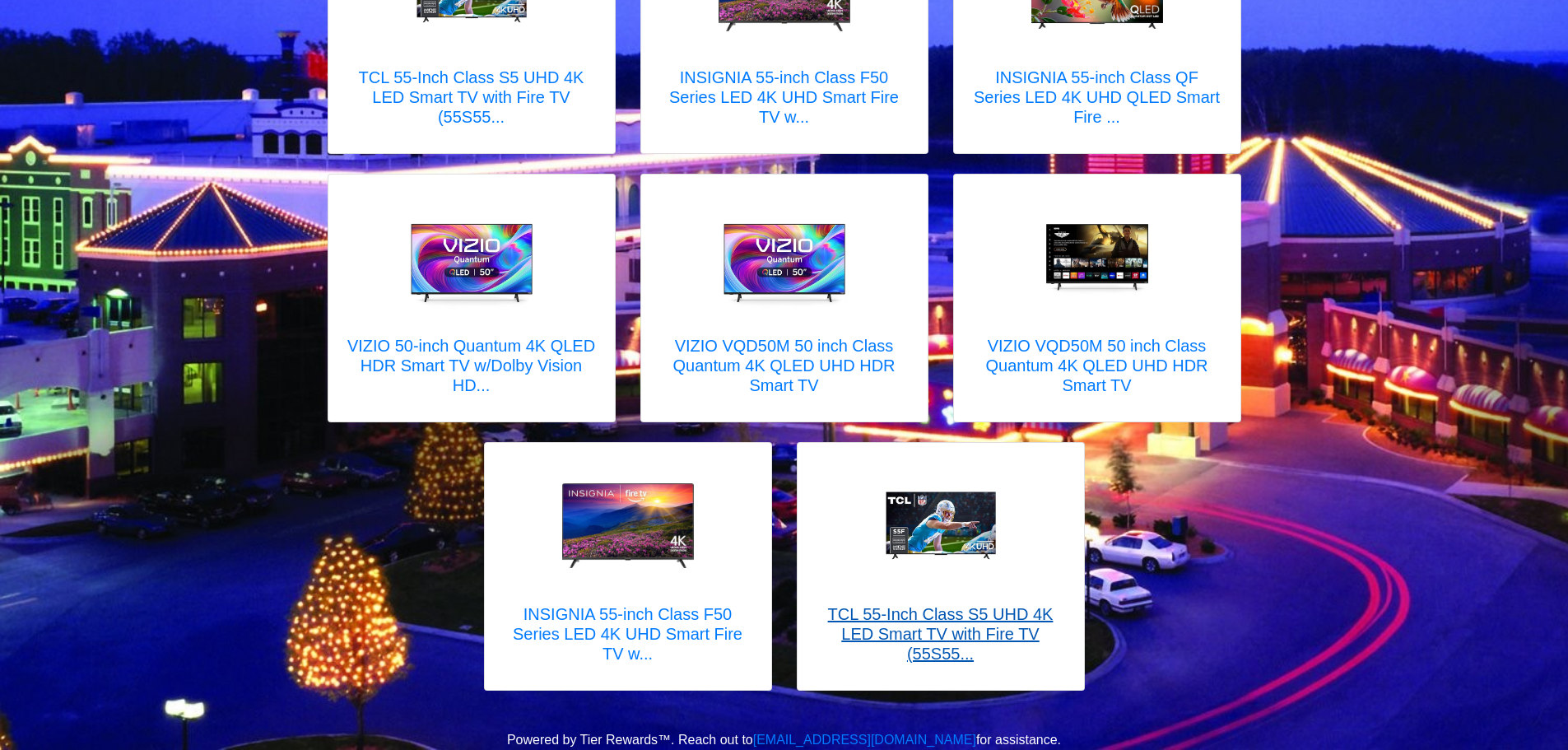
click at [952, 616] on h5 "TCL 55-Inch Class S5 UHD 4K LED Smart TV with Fire TV (55S55..." at bounding box center [941, 634] width 254 height 59
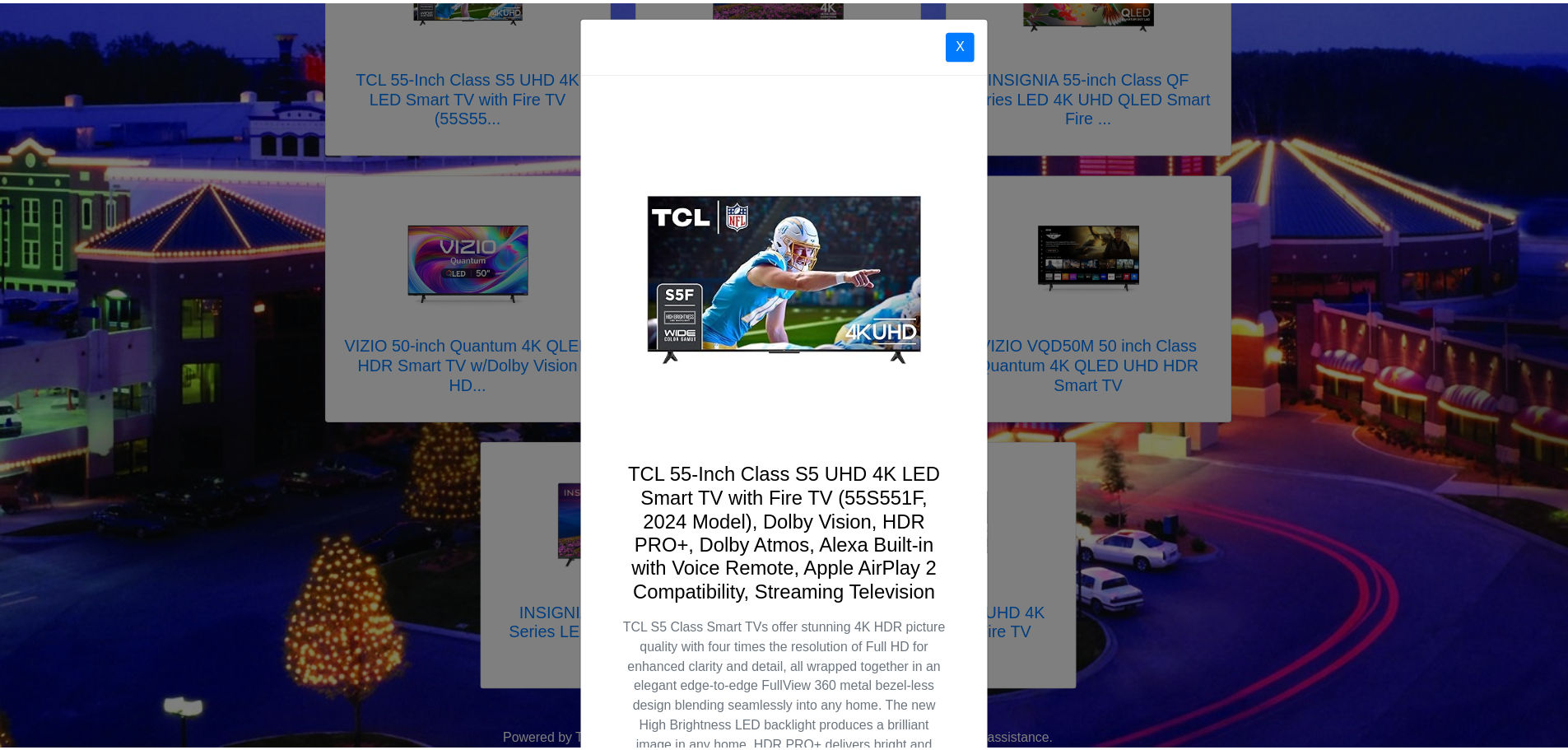
scroll to position [0, 0]
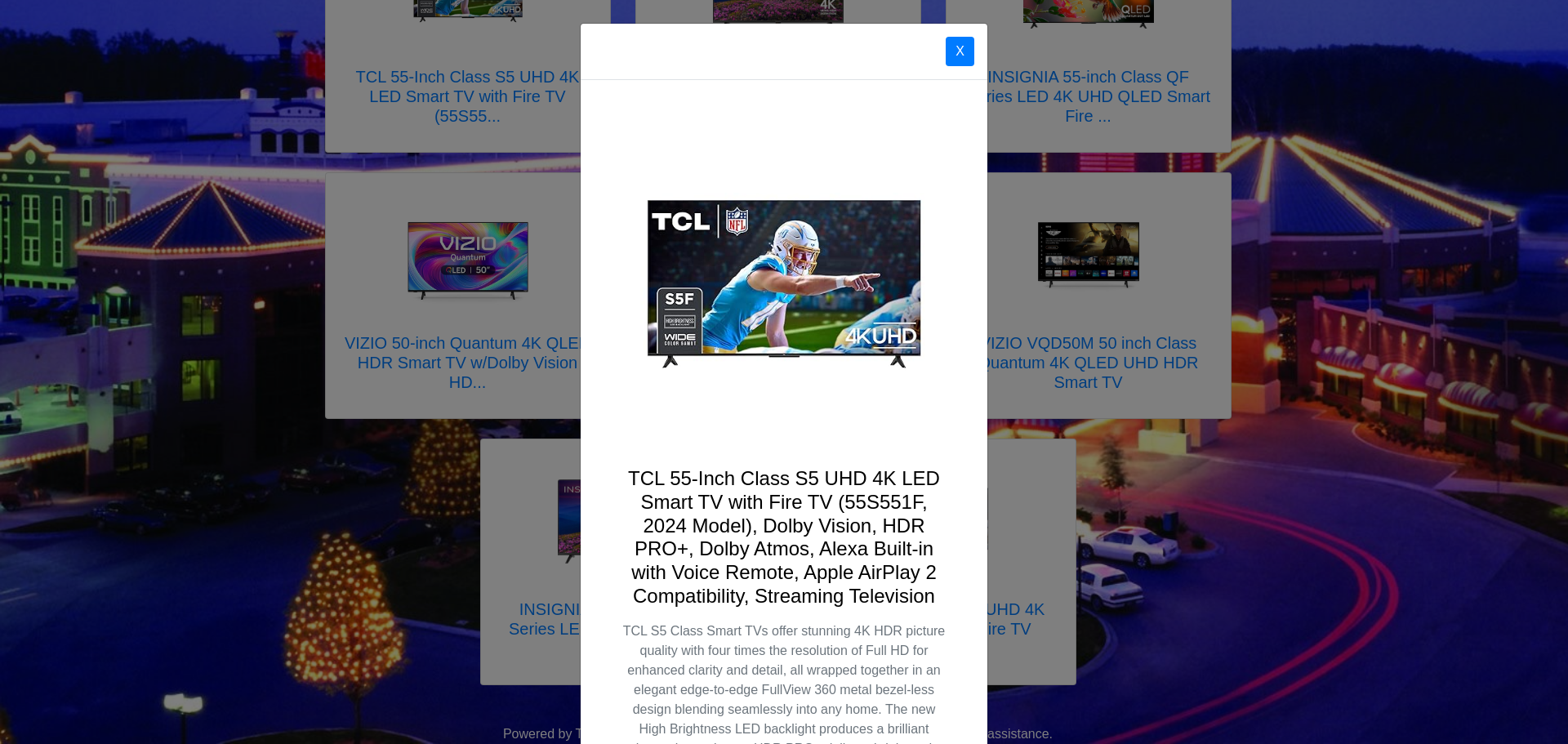
click at [1398, 78] on div "X TCL 55-Inch Class S5 UHD 4K LED Smart TV with Fire TV (55S551F, 2024 Model), …" at bounding box center [784, 372] width 1568 height 744
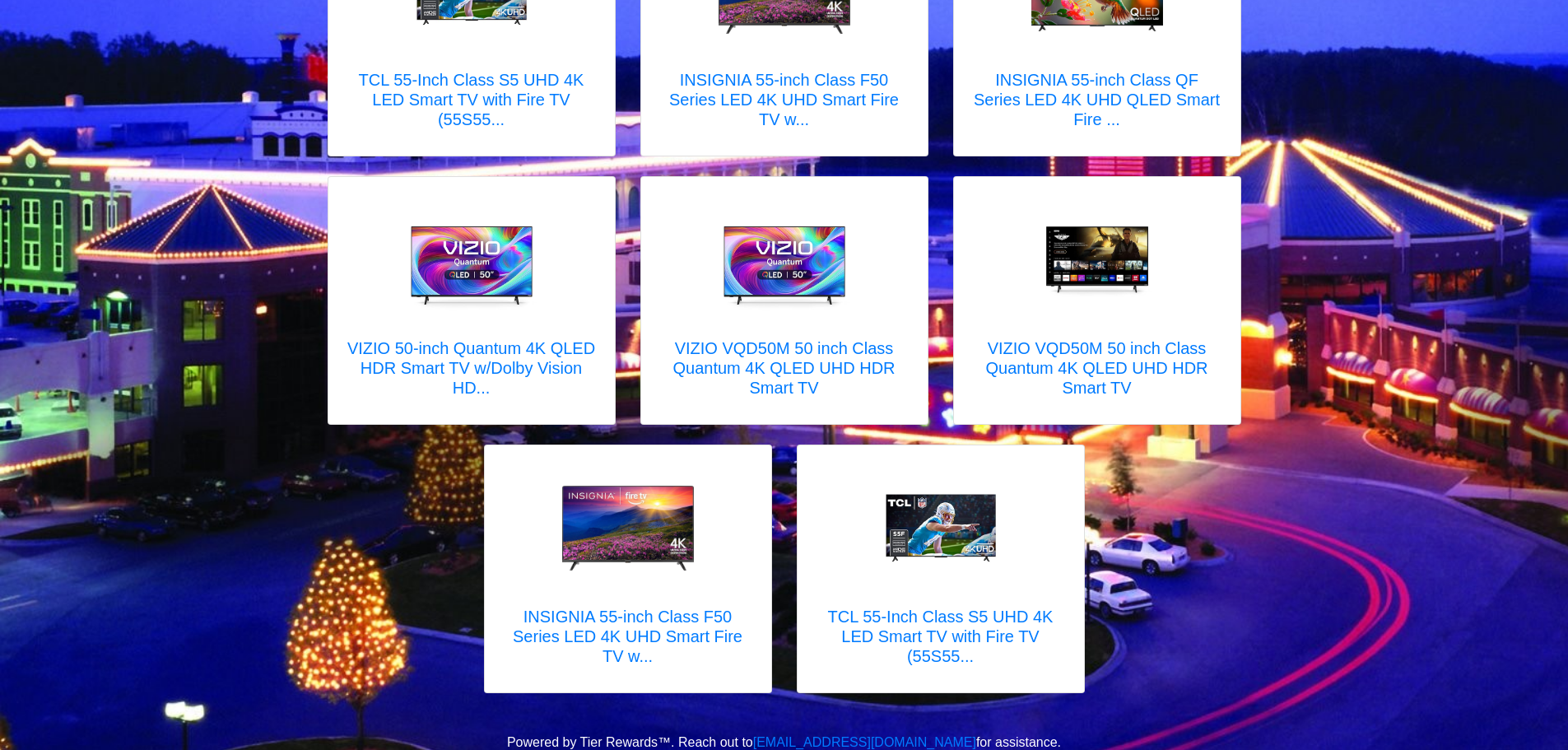
scroll to position [365, 0]
